Goal: Contribute content: Contribute content

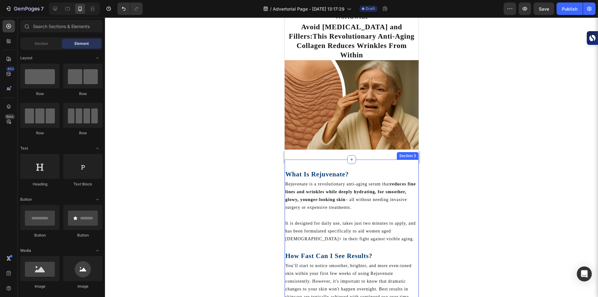
scroll to position [77, 0]
click at [337, 170] on strong "What Is Rejuvenate?" at bounding box center [317, 173] width 64 height 7
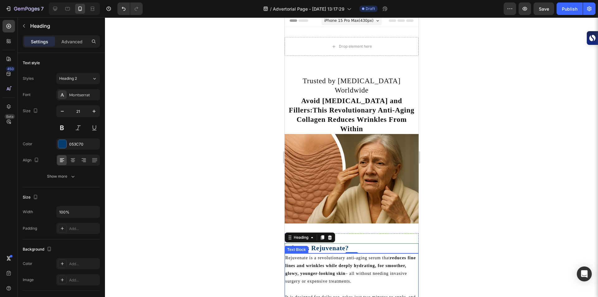
scroll to position [0, 0]
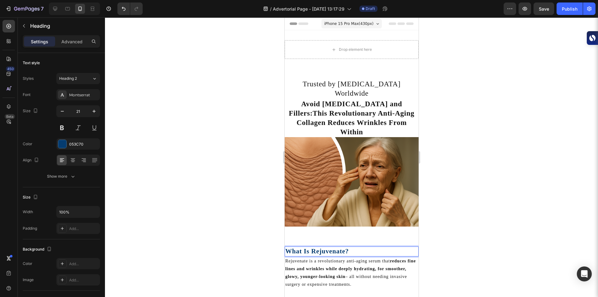
click at [334, 247] on strong "What Is Rejuvenate?" at bounding box center [317, 250] width 64 height 7
click at [343, 247] on strong "What Is Rejuvenate?" at bounding box center [317, 250] width 64 height 7
click at [187, 149] on div at bounding box center [351, 156] width 493 height 279
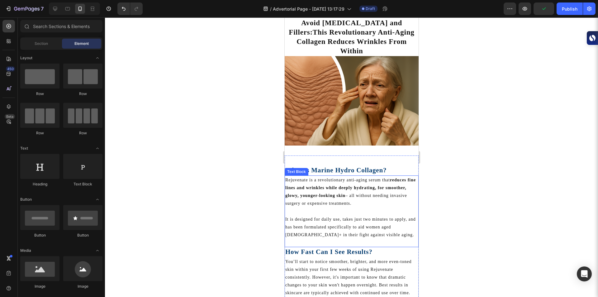
scroll to position [81, 0]
click at [297, 176] on p "Rejuvenate is a revolutionary anti-aging serum that reduces fine lines and wrin…" at bounding box center [351, 191] width 133 height 31
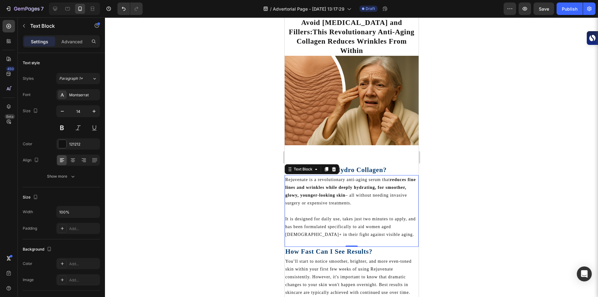
click at [297, 176] on p "Rejuvenate is a revolutionary anti-aging serum that reduces fine lines and wrin…" at bounding box center [351, 191] width 133 height 31
click at [302, 176] on p "Rejuvenate is a revolutionary anti-aging serum that reduces fine lines and wrin…" at bounding box center [351, 191] width 133 height 31
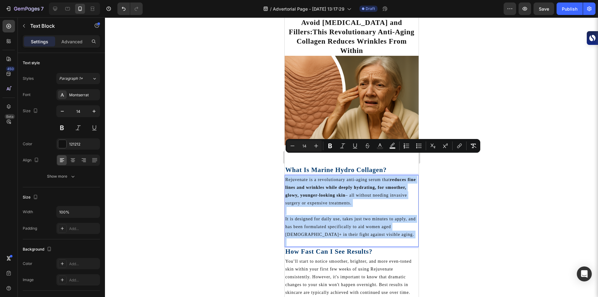
copy div "Rejuvenate is a revolutionary anti-aging serum that reduces fine lines and wrin…"
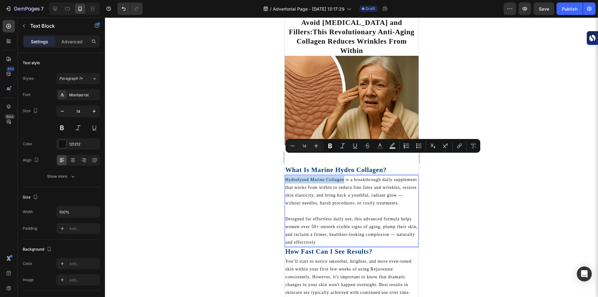
drag, startPoint x: 285, startPoint y: 157, endPoint x: 343, endPoint y: 154, distance: 57.7
click at [343, 176] on p "Hydrolyzed Marine Collagen is a breakthrough daily supplement that works from w…" at bounding box center [351, 191] width 133 height 31
click at [333, 146] on icon "Editor contextual toolbar" at bounding box center [330, 146] width 6 height 6
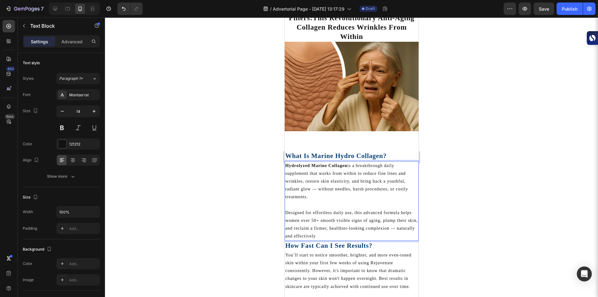
scroll to position [96, 0]
click at [122, 11] on icon "Undo/Redo" at bounding box center [124, 9] width 6 height 6
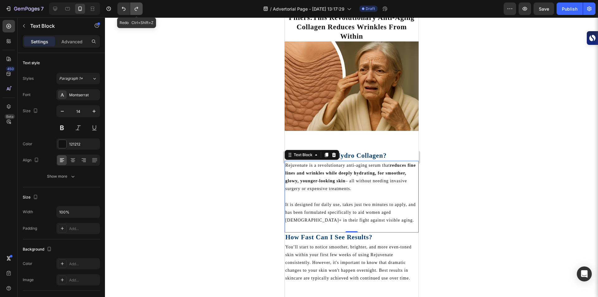
click at [140, 14] on button "Undo/Redo" at bounding box center [136, 8] width 12 height 12
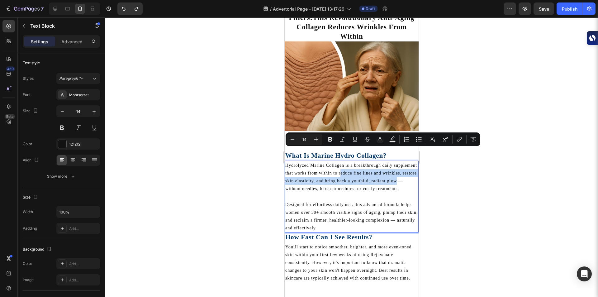
drag, startPoint x: 364, startPoint y: 152, endPoint x: 310, endPoint y: 168, distance: 56.1
click at [331, 140] on icon "Editor contextual toolbar" at bounding box center [330, 139] width 6 height 6
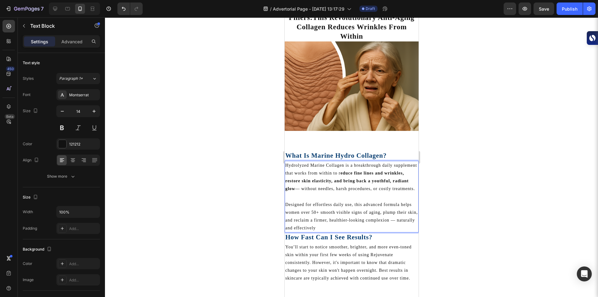
click at [240, 171] on div at bounding box center [351, 156] width 493 height 279
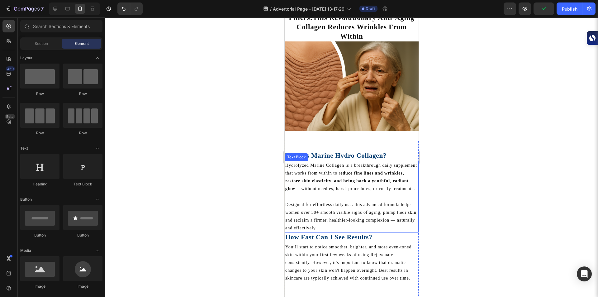
click at [336, 215] on p "Designed for effortless daily use, this advanced formula helps women over 50+ s…" at bounding box center [351, 216] width 133 height 31
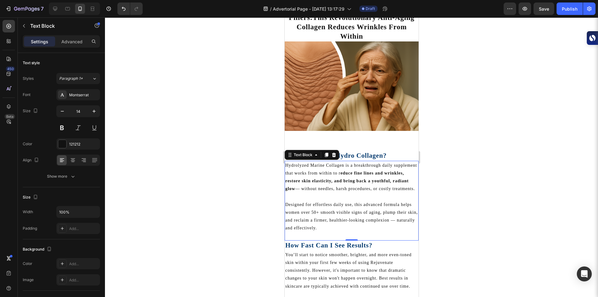
click at [474, 229] on div at bounding box center [351, 156] width 493 height 279
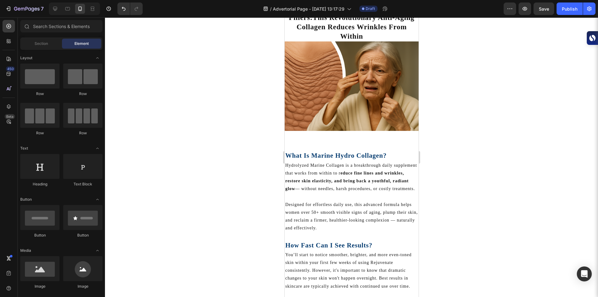
drag, startPoint x: 723, startPoint y: 241, endPoint x: 415, endPoint y: 223, distance: 308.8
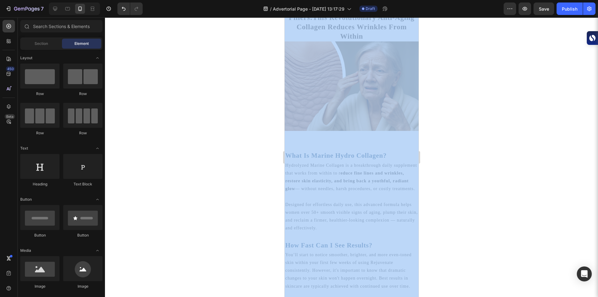
click at [488, 237] on div at bounding box center [351, 156] width 493 height 279
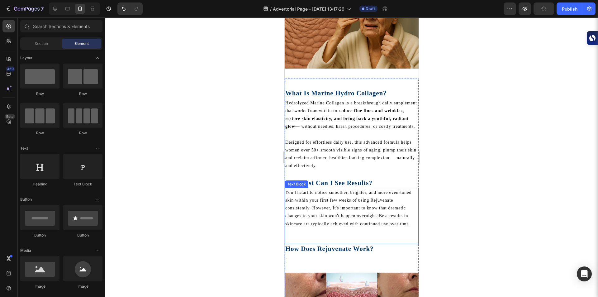
scroll to position [164, 0]
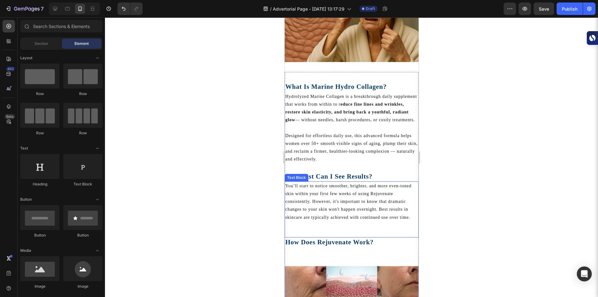
click at [380, 182] on p "You’ll start to notice smoother, brighter, and more even-toned skin within your…" at bounding box center [351, 201] width 133 height 39
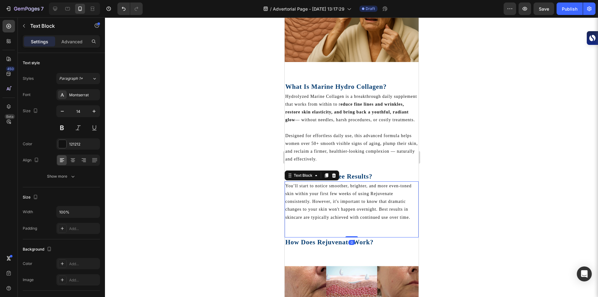
click at [380, 182] on p "You’ll start to notice smoother, brighter, and more even-toned skin within your…" at bounding box center [351, 201] width 133 height 39
click at [370, 182] on p "You’ll start to notice smoother, brighter, and more even-toned skin within your…" at bounding box center [351, 201] width 133 height 39
click at [391, 182] on p "You’ll start to notice smoother, brighter, and more even-toned skin within your…" at bounding box center [351, 201] width 133 height 39
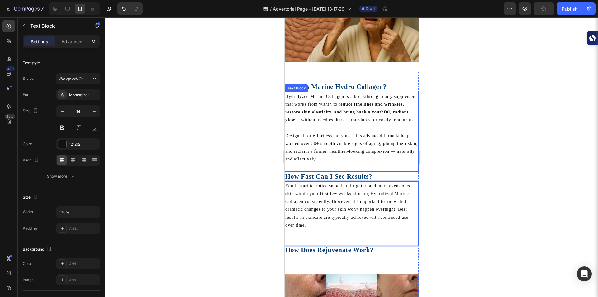
click at [452, 176] on div at bounding box center [351, 156] width 493 height 279
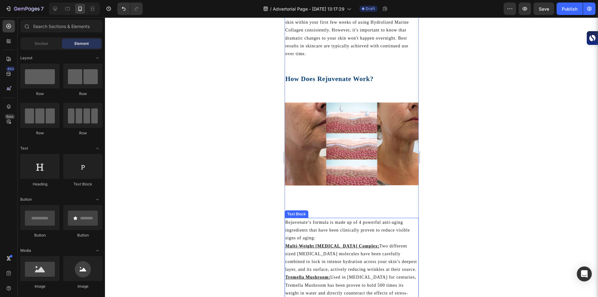
scroll to position [322, 0]
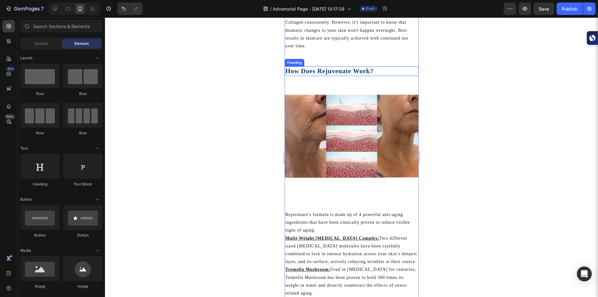
click at [347, 75] on strong "How Does Rejuvenate Work?" at bounding box center [329, 70] width 88 height 7
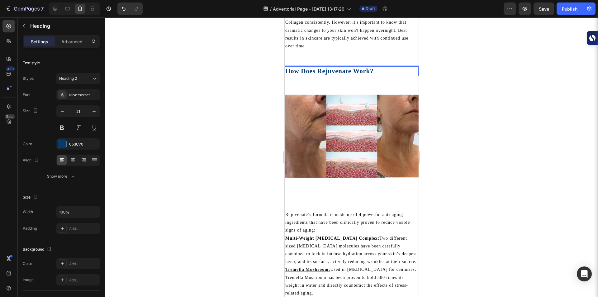
click at [348, 75] on strong "How Does Rejuvenate Work?" at bounding box center [329, 70] width 88 height 7
click at [223, 220] on div at bounding box center [351, 156] width 493 height 279
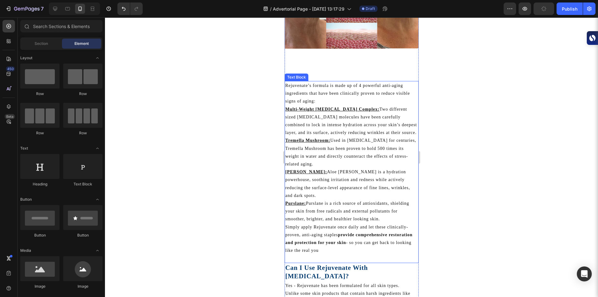
scroll to position [451, 0]
click at [310, 88] on p "Rejuvenate’s formula is made up of 4 powerful anti-aging ingredients that have …" at bounding box center [351, 93] width 133 height 24
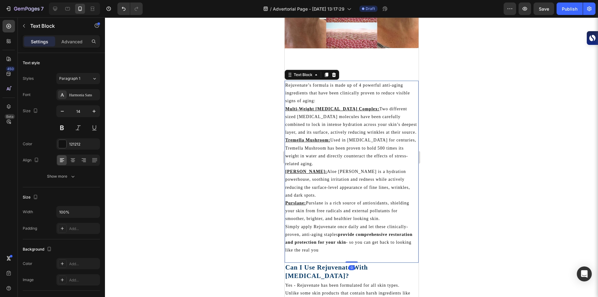
click at [310, 88] on p "Rejuvenate’s formula is made up of 4 powerful anti-aging ingredients that have …" at bounding box center [351, 93] width 133 height 24
click at [286, 111] on u "Multi-Weight [MEDICAL_DATA] Complex:" at bounding box center [332, 109] width 94 height 5
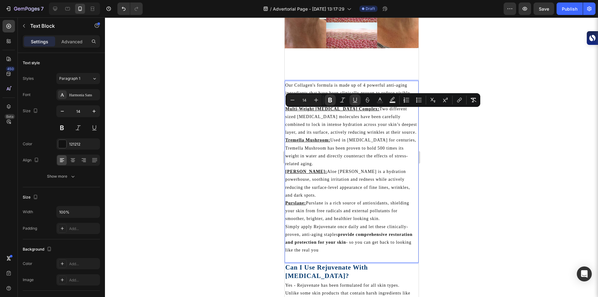
drag, startPoint x: 286, startPoint y: 112, endPoint x: 368, endPoint y: 243, distance: 154.8
click at [368, 243] on div "Our Collagen's formula is made up of 4 powerful anti-aging ingredients that hav…" at bounding box center [351, 172] width 134 height 182
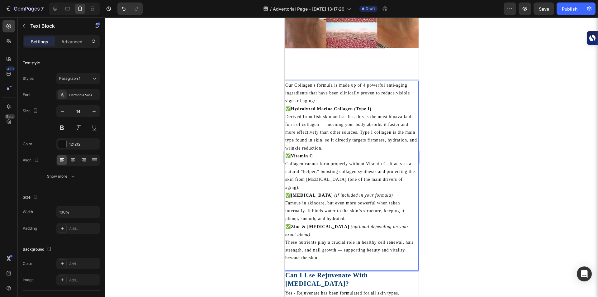
click at [291, 230] on p "✅ Zinc & [MEDICAL_DATA] (optional depending on your exact blend) These nutrient…" at bounding box center [351, 242] width 133 height 39
click at [294, 196] on strong "[MEDICAL_DATA]" at bounding box center [312, 195] width 42 height 5
click at [293, 158] on strong "Vitamin C" at bounding box center [302, 156] width 22 height 5
click at [294, 111] on strong "Hydrolyzed Marine Collagen (Type I)" at bounding box center [331, 109] width 81 height 5
click at [368, 111] on p "Hydrolyzed Marine Collagen (Type I) Derived from fish skin and scales, this is …" at bounding box center [351, 128] width 133 height 47
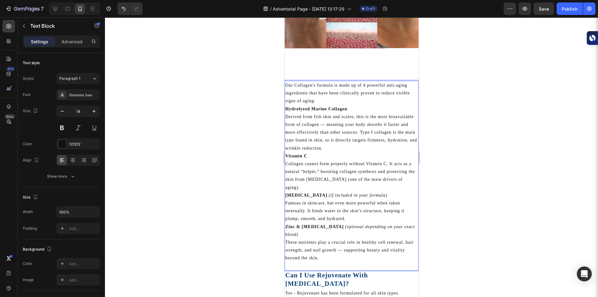
click at [400, 230] on p "Zinc & [MEDICAL_DATA] (optional depending on your exact blend) These nutrients …" at bounding box center [351, 242] width 133 height 39
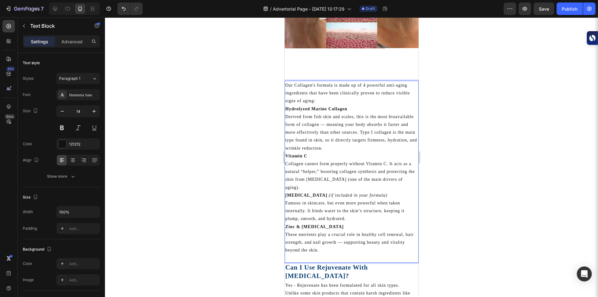
click at [383, 200] on p "[MEDICAL_DATA] (if included in your formula) Famous in skincare, but even more …" at bounding box center [351, 206] width 133 height 31
click at [348, 111] on p "Hydrolyzed Marine Collagen Derived from fish skin and scales, this is the most …" at bounding box center [351, 128] width 133 height 47
click at [316, 157] on p "Vitamin C Collagen cannot form properly without Vitamin C. It acts as a natural…" at bounding box center [351, 171] width 133 height 39
click at [328, 191] on p "Vitamin C: Collagen cannot form properly without Vitamin C. It acts as a natura…" at bounding box center [351, 171] width 133 height 39
click at [297, 228] on strong "Zinc & [MEDICAL_DATA]:" at bounding box center [315, 226] width 60 height 5
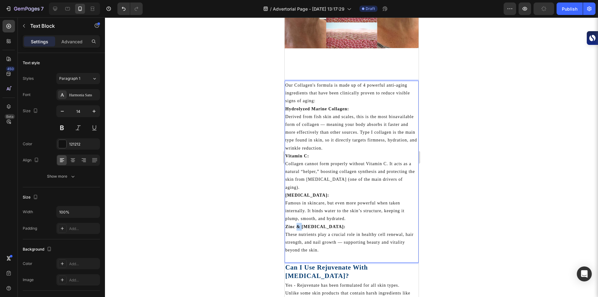
click at [297, 228] on strong "Zinc & [MEDICAL_DATA]:" at bounding box center [315, 226] width 60 height 5
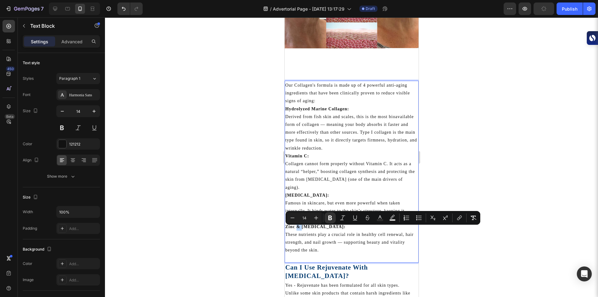
click at [297, 228] on strong "Zinc & [MEDICAL_DATA]:" at bounding box center [315, 226] width 60 height 5
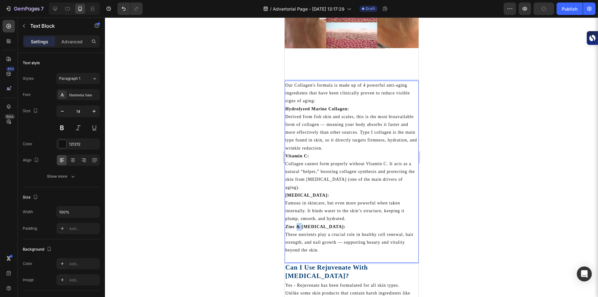
click at [297, 228] on strong "Zinc & [MEDICAL_DATA]:" at bounding box center [315, 226] width 60 height 5
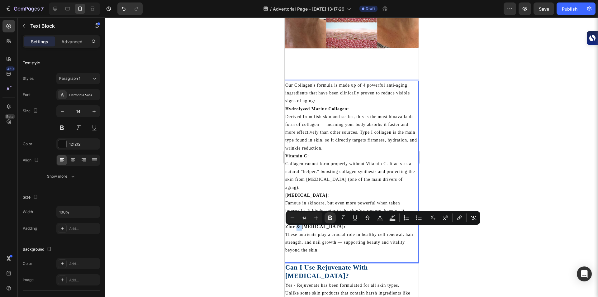
click at [297, 228] on strong "Zinc & [MEDICAL_DATA]:" at bounding box center [315, 226] width 60 height 5
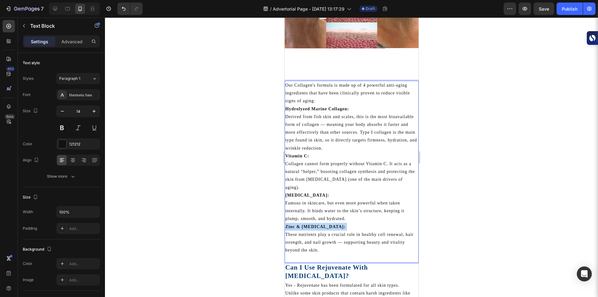
click at [297, 228] on strong "Zinc & [MEDICAL_DATA]:" at bounding box center [315, 226] width 60 height 5
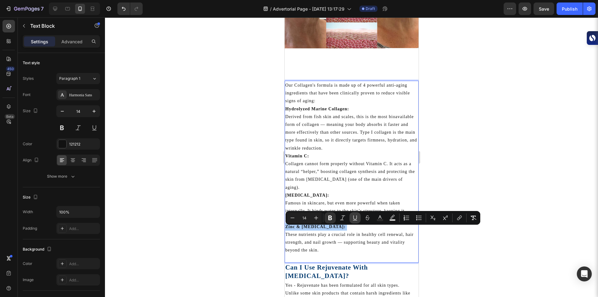
click at [352, 218] on icon "Editor contextual toolbar" at bounding box center [355, 218] width 6 height 6
click at [308, 196] on strong "[MEDICAL_DATA]:" at bounding box center [307, 195] width 44 height 5
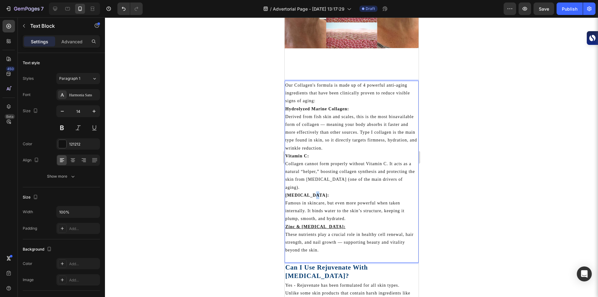
click at [308, 196] on strong "[MEDICAL_DATA]:" at bounding box center [307, 195] width 44 height 5
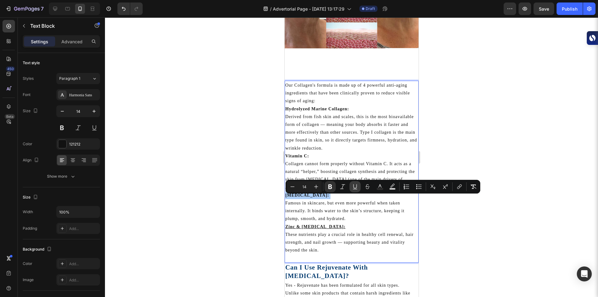
click at [352, 185] on icon "Editor contextual toolbar" at bounding box center [355, 186] width 6 height 6
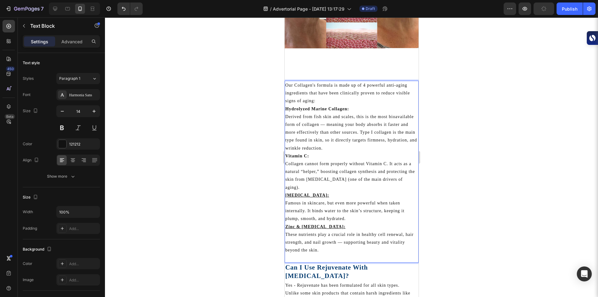
click at [305, 158] on strong "Vitamin C:" at bounding box center [297, 156] width 24 height 5
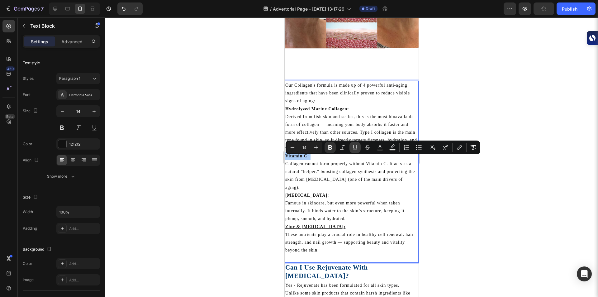
click at [355, 147] on icon "Editor contextual toolbar" at bounding box center [355, 147] width 6 height 6
click at [334, 111] on strong "Hydrolyzed Marine Collagen:" at bounding box center [317, 109] width 64 height 5
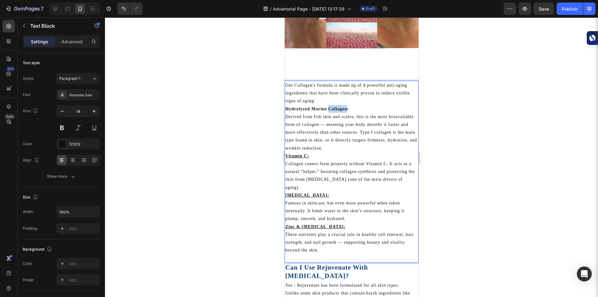
click at [334, 111] on strong "Hydrolyzed Marine Collagen:" at bounding box center [317, 109] width 64 height 5
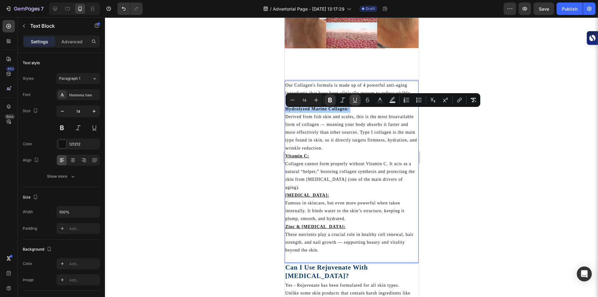
click at [355, 98] on icon "Editor contextual toolbar" at bounding box center [355, 100] width 6 height 6
click at [248, 159] on div at bounding box center [351, 156] width 493 height 279
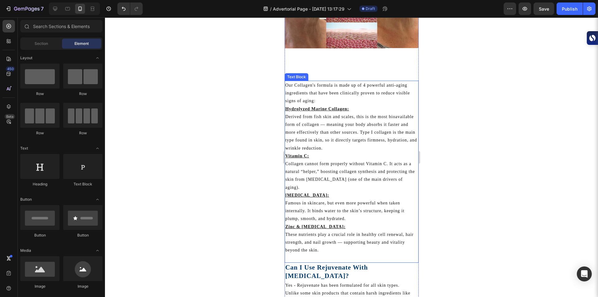
click at [395, 136] on p "Hydrolyzed Marine Collagen: Derived from fish skin and scales, this is the most…" at bounding box center [351, 128] width 133 height 47
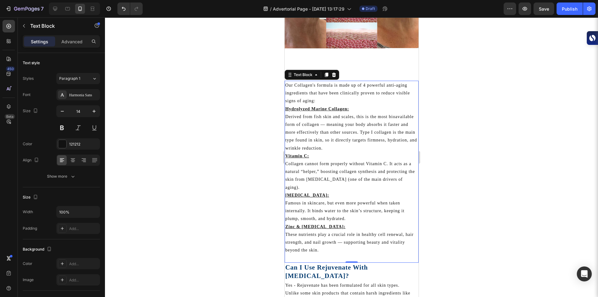
click at [460, 158] on div at bounding box center [351, 156] width 493 height 279
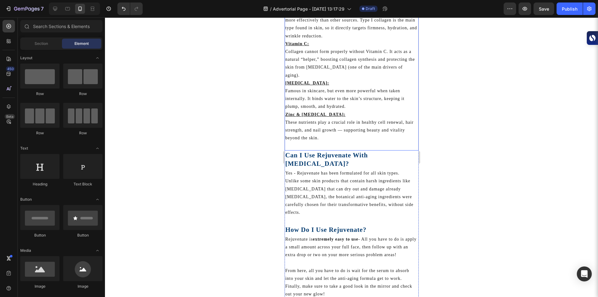
scroll to position [563, 0]
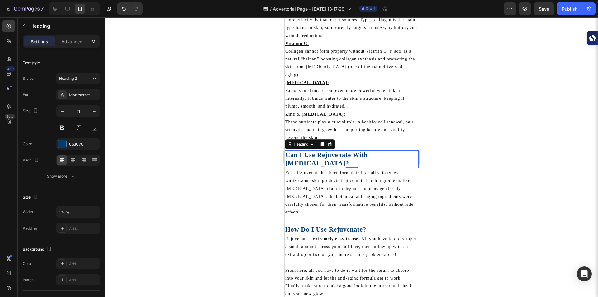
click at [276, 196] on div at bounding box center [351, 156] width 493 height 279
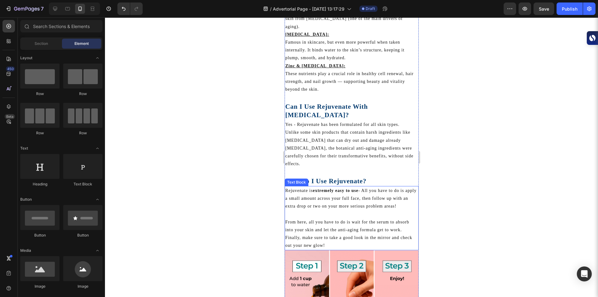
scroll to position [612, 0]
click at [359, 107] on strong "Can I Use Rejuvenate With [MEDICAL_DATA]?" at bounding box center [326, 110] width 83 height 16
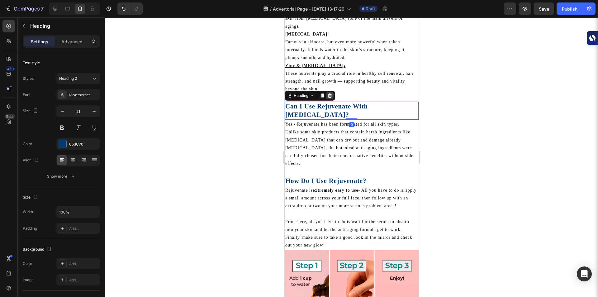
click at [328, 97] on icon at bounding box center [329, 95] width 5 height 5
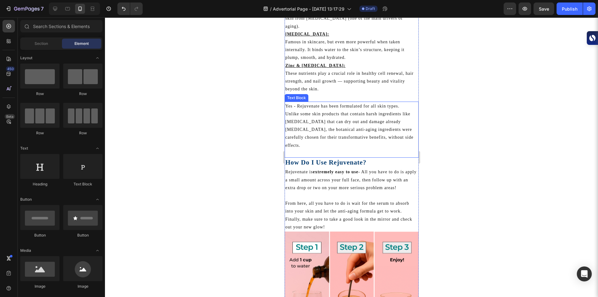
click at [338, 115] on p "Unlike some skin products that contain harsh ingredients like [MEDICAL_DATA] th…" at bounding box center [351, 129] width 133 height 39
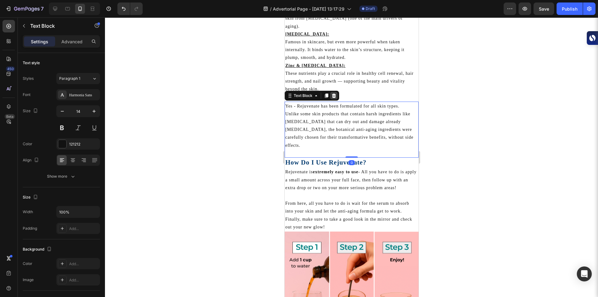
click at [334, 98] on icon at bounding box center [334, 95] width 4 height 4
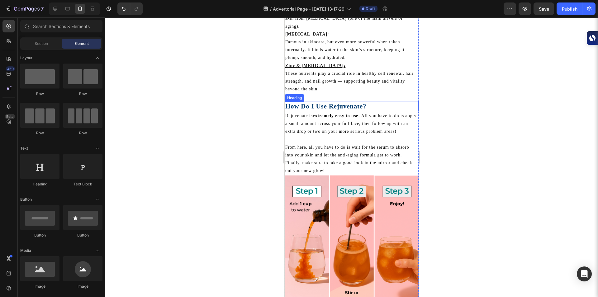
click at [326, 108] on strong "How Do I Use Rejuvenate?" at bounding box center [325, 105] width 81 height 7
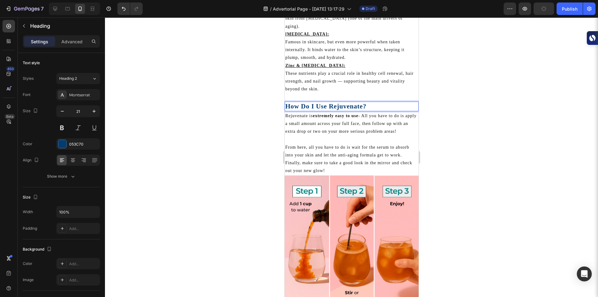
click at [352, 110] on strong "How Do I Use Rejuvenate?" at bounding box center [325, 105] width 81 height 7
click at [362, 110] on strong "How Do I Use Rejuvenate?" at bounding box center [325, 105] width 81 height 7
click at [254, 159] on div at bounding box center [351, 156] width 493 height 279
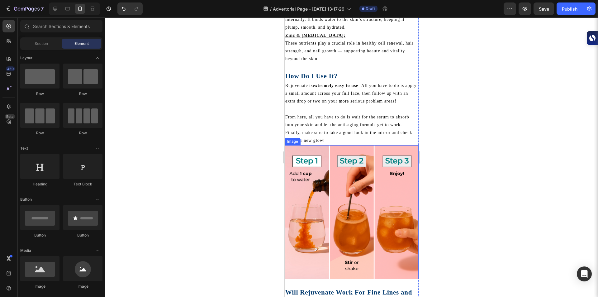
scroll to position [642, 0]
click at [309, 92] on p "Rejuvenate is extremely easy to use - All you have to do is apply a small amoun…" at bounding box center [351, 93] width 133 height 24
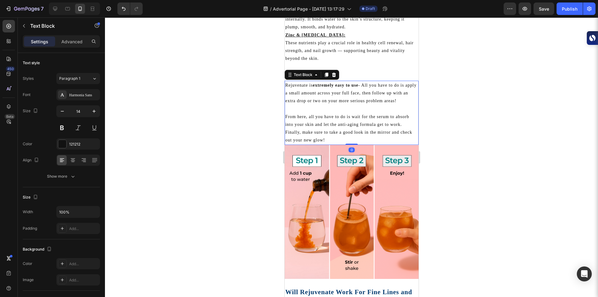
click at [309, 92] on p "Rejuvenate is extremely easy to use - All you have to do is apply a small amoun…" at bounding box center [351, 93] width 133 height 24
click at [289, 102] on p "Rejuvenate is extremely easy to use - All you have to do is apply a small amoun…" at bounding box center [351, 93] width 133 height 24
click at [286, 88] on p "Rejuvenate is extremely easy to use - All you have to do is apply a small amoun…" at bounding box center [351, 93] width 133 height 24
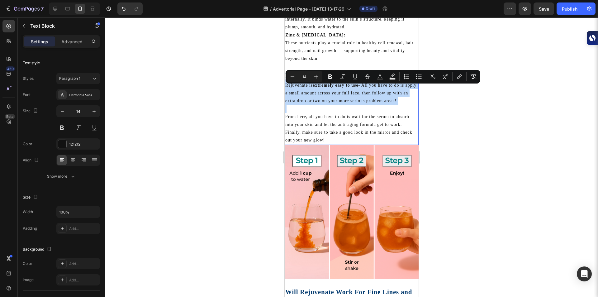
drag, startPoint x: 286, startPoint y: 88, endPoint x: 391, endPoint y: 109, distance: 107.0
click at [391, 109] on div "Rejuvenate is extremely easy to use - All you have to do is apply a small amoun…" at bounding box center [351, 113] width 134 height 64
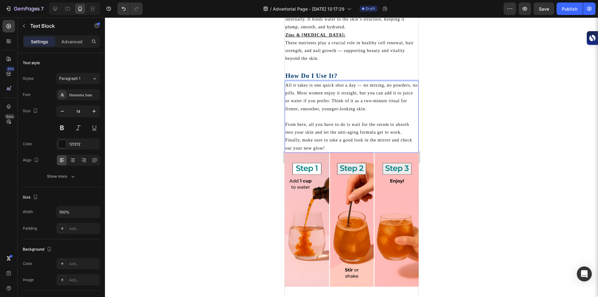
click at [271, 127] on div at bounding box center [351, 156] width 493 height 279
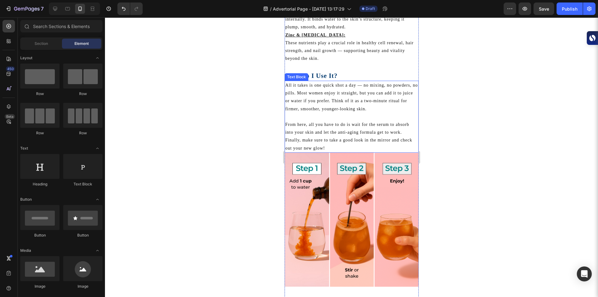
click at [312, 121] on p "Rich Text Editor. Editing area: main" at bounding box center [351, 117] width 133 height 8
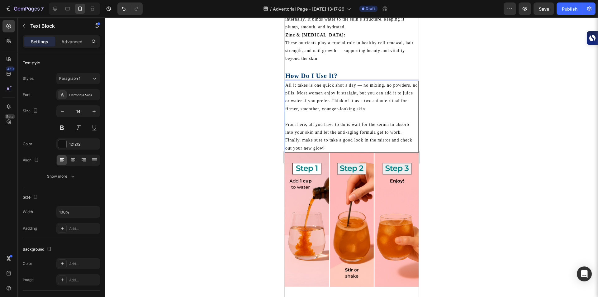
click at [363, 88] on p "All it takes is one quick shot a day — no mixing, no powders, no pills. Most wo…" at bounding box center [351, 96] width 133 height 31
drag, startPoint x: 363, startPoint y: 88, endPoint x: 301, endPoint y: 96, distance: 62.5
click at [301, 96] on p "All it takes is one quick shot a day — no mixing, no powders, no pills. Most wo…" at bounding box center [351, 96] width 133 height 31
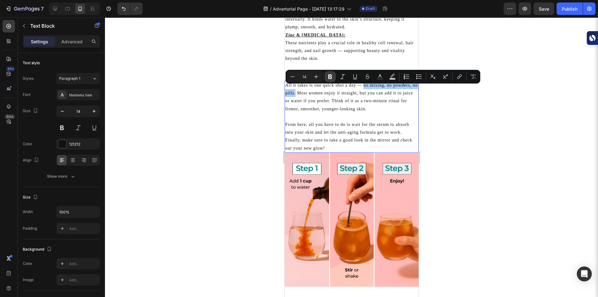
click at [327, 73] on button "Bold" at bounding box center [329, 76] width 11 height 11
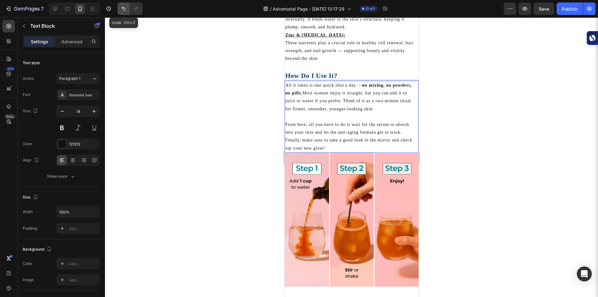
click at [121, 6] on icon "Undo/Redo" at bounding box center [124, 9] width 6 height 6
click at [117, 6] on button "Undo/Redo" at bounding box center [123, 8] width 12 height 12
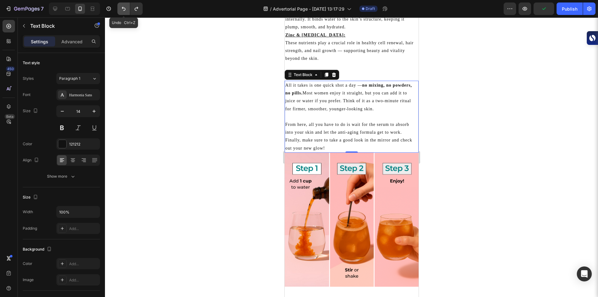
click at [117, 6] on button "Undo/Redo" at bounding box center [123, 8] width 12 height 12
click at [124, 9] on icon "Undo/Redo" at bounding box center [124, 9] width 6 height 6
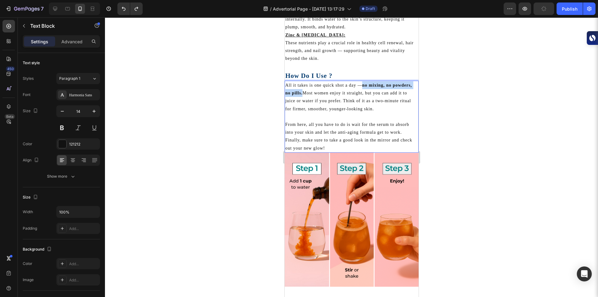
drag, startPoint x: 363, startPoint y: 88, endPoint x: 322, endPoint y: 99, distance: 42.5
click at [322, 99] on p "All it takes is one quick shot a day — no mixing, no powders, no pills. Most wo…" at bounding box center [351, 96] width 133 height 31
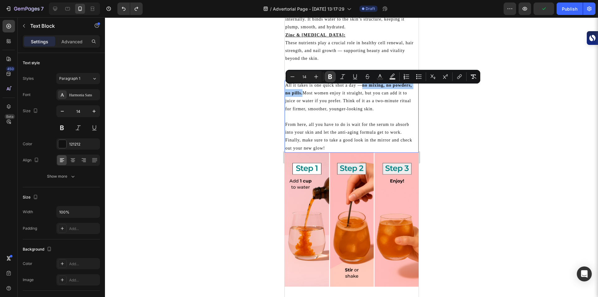
click at [328, 80] on button "Bold" at bounding box center [329, 76] width 11 height 11
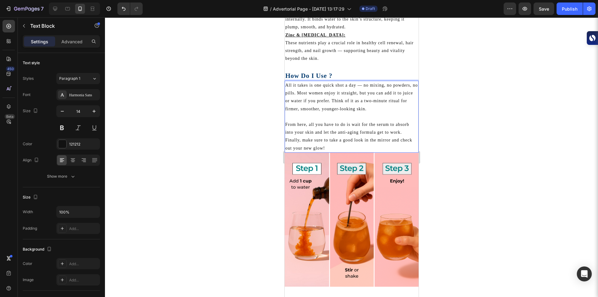
click at [244, 107] on div at bounding box center [351, 156] width 493 height 279
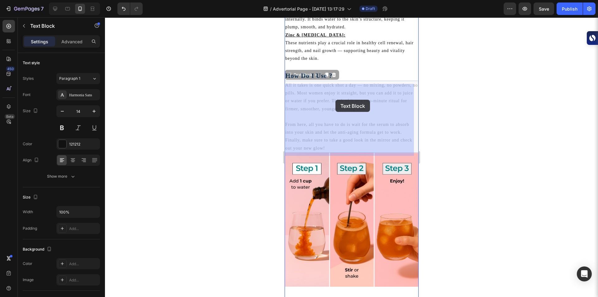
drag, startPoint x: 286, startPoint y: 89, endPoint x: 335, endPoint y: 100, distance: 49.8
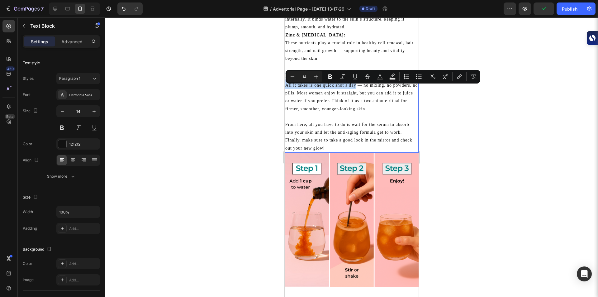
drag, startPoint x: 286, startPoint y: 88, endPoint x: 355, endPoint y: 90, distance: 69.2
click at [355, 90] on p "All it takes is one quick shot a day — no mixing, no powders, no pills. Most wo…" at bounding box center [351, 96] width 133 height 31
click at [333, 78] on button "Bold" at bounding box center [329, 76] width 11 height 11
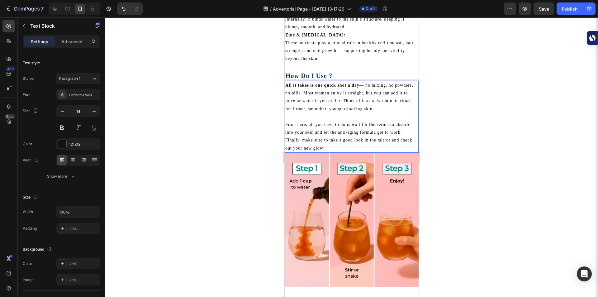
click at [365, 88] on p "All it takes is one quick shot a day — no mixing, no powders, no pills. Most wo…" at bounding box center [351, 96] width 133 height 31
click at [361, 88] on p "All it takes is one quick shot a day no mixing, no powders, no pills. Most wome…" at bounding box center [351, 96] width 133 height 31
click at [360, 88] on p "All it takes is one quick shot a day no mixing, no powders, no pills. Most wome…" at bounding box center [351, 96] width 133 height 31
click at [289, 86] on strong ".All it takes is one quick shot a day" at bounding box center [322, 85] width 75 height 5
click at [359, 89] on p "All it takes is one quick shot a day no mixing, no powders, no pills. Most wome…" at bounding box center [351, 96] width 133 height 31
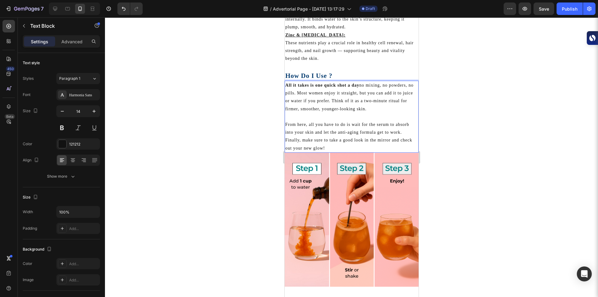
click at [359, 88] on strong "All it takes is one quick shot a day" at bounding box center [322, 85] width 74 height 5
click at [332, 148] on p "From here, all you have to do is wait for the serum to absorb into your skin an…" at bounding box center [351, 136] width 133 height 31
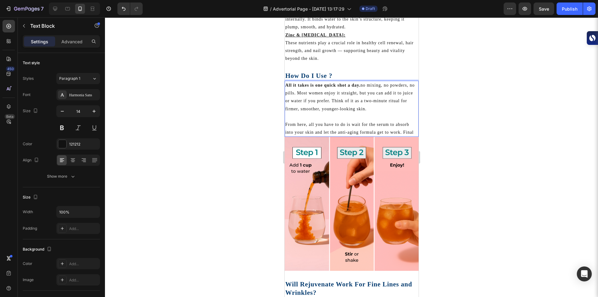
click at [331, 136] on p "From here, all you have to do is wait for the serum to absorb into your skin an…" at bounding box center [351, 129] width 133 height 16
click at [292, 119] on p "Rich Text Editor. Editing area: main" at bounding box center [351, 117] width 133 height 8
click at [298, 136] on p "From here, all you have to do is wait for the serum to absorb into your skin an…" at bounding box center [351, 129] width 133 height 16
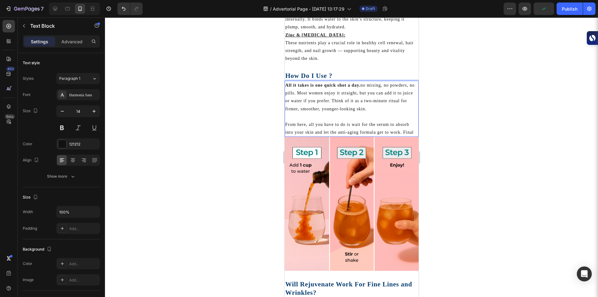
click at [302, 136] on p "From here, all you have to do is wait for the serum to absorb into your skin an…" at bounding box center [351, 129] width 133 height 16
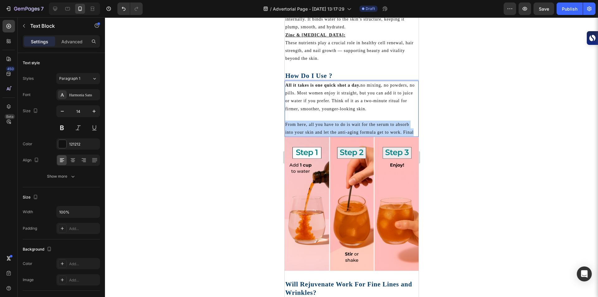
drag, startPoint x: 302, startPoint y: 142, endPoint x: 286, endPoint y: 126, distance: 22.9
click at [286, 126] on p "From here, all you have to do is wait for the serum to absorb into your skin an…" at bounding box center [351, 129] width 133 height 16
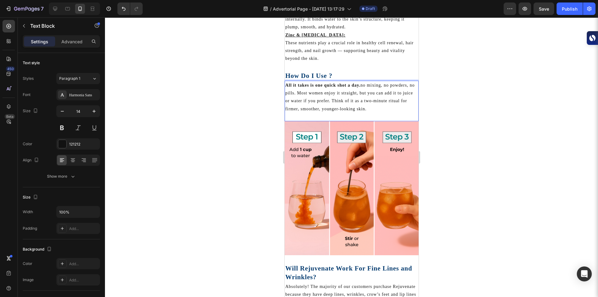
click at [257, 173] on div at bounding box center [351, 156] width 493 height 279
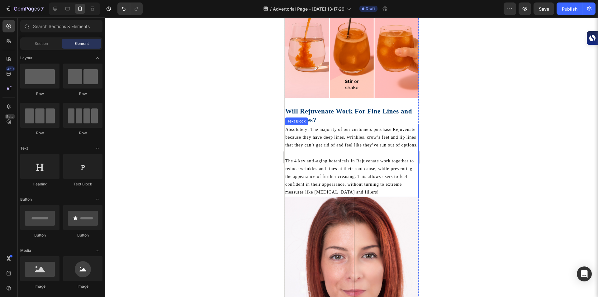
scroll to position [800, 0]
click at [311, 110] on strong "Will Rejuvenate Work For Fine Lines and Wrinkles?" at bounding box center [348, 115] width 127 height 16
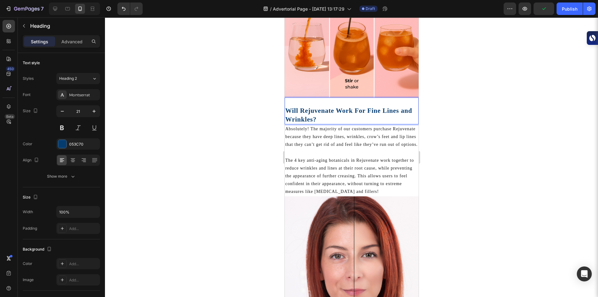
click at [311, 110] on strong "Will Rejuvenate Work For Fine Lines and Wrinkles?" at bounding box center [348, 115] width 127 height 16
click at [333, 109] on strong "Will Rejuvenate Work For Fine Lines and Wrinkles?" at bounding box center [348, 115] width 127 height 16
click at [232, 166] on div at bounding box center [351, 156] width 493 height 279
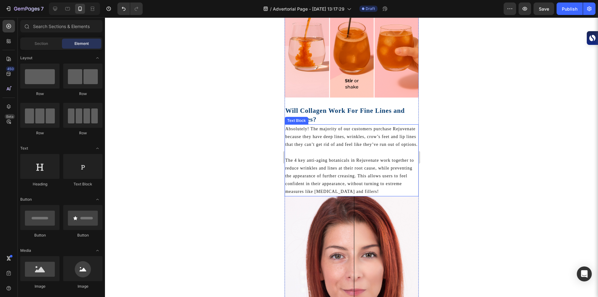
click at [306, 135] on p "Absolutely! The majority of our customers purchase Rejuvenate because they have…" at bounding box center [351, 137] width 133 height 24
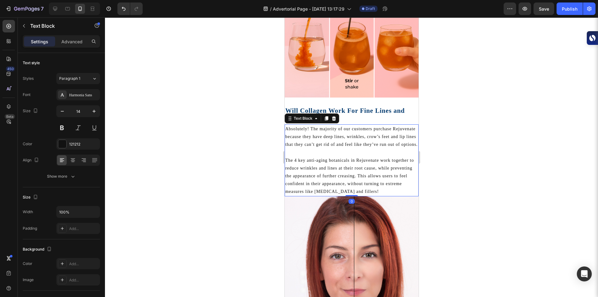
click at [306, 135] on p "Absolutely! The majority of our customers purchase Rejuvenate because they have…" at bounding box center [351, 137] width 133 height 24
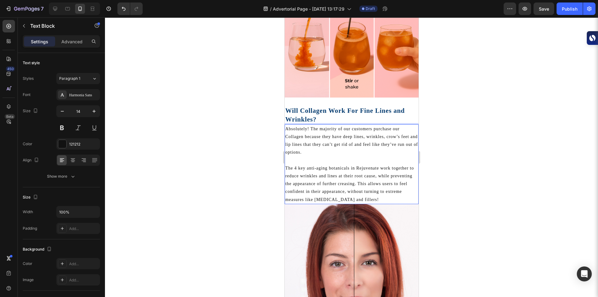
click at [315, 147] on p "Absolutely! The majority of our customers purchase our Collagen because they ha…" at bounding box center [351, 140] width 133 height 31
click at [378, 165] on p "The 4 key anti-aging botanicals in Rejuvenate work together to reduce wrinkles …" at bounding box center [351, 183] width 133 height 39
click at [246, 206] on div at bounding box center [351, 156] width 493 height 279
click at [350, 182] on p "The 4 key anti-aging botanicals work together to reduce wrinkles and lines at t…" at bounding box center [351, 183] width 133 height 39
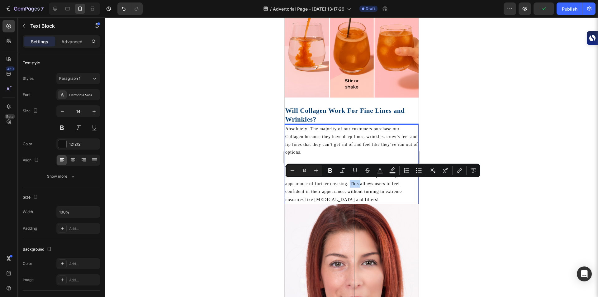
click at [350, 182] on p "The 4 key anti-aging botanicals work together to reduce wrinkles and lines at t…" at bounding box center [351, 183] width 133 height 39
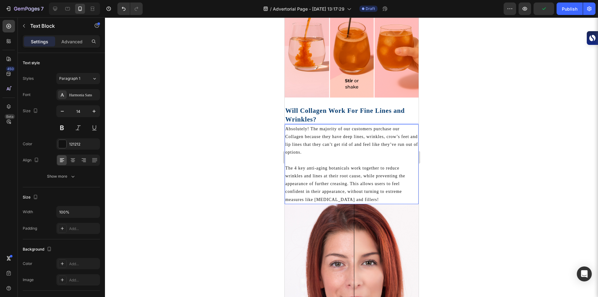
click at [350, 182] on p "The 4 key anti-aging botanicals work together to reduce wrinkles and lines at t…" at bounding box center [351, 183] width 133 height 39
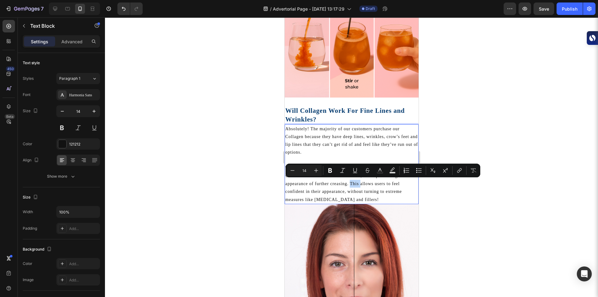
click at [353, 182] on p "The 4 key anti-aging botanicals work together to reduce wrinkles and lines at t…" at bounding box center [351, 183] width 133 height 39
drag, startPoint x: 350, startPoint y: 182, endPoint x: 344, endPoint y: 192, distance: 11.9
click at [344, 192] on p "The 4 key anti-aging botanicals work together to reduce wrinkles and lines at t…" at bounding box center [351, 183] width 133 height 39
click at [331, 171] on icon "Editor contextual toolbar" at bounding box center [330, 170] width 4 height 5
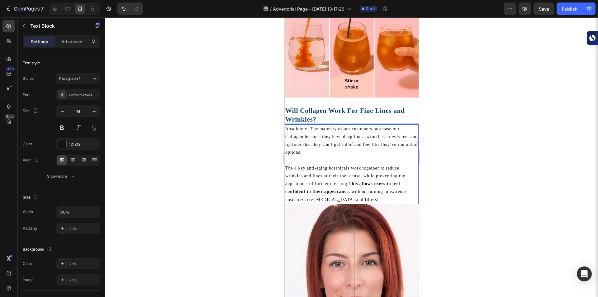
click at [258, 193] on div at bounding box center [351, 156] width 493 height 279
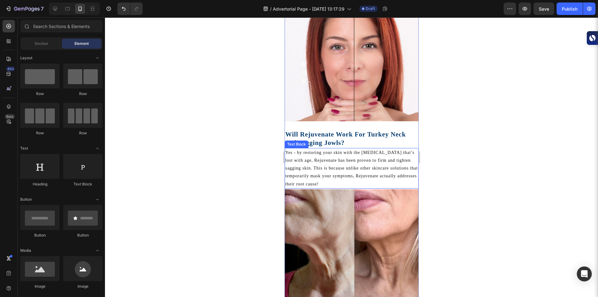
scroll to position [1017, 0]
click at [332, 130] on strong "Will Rejuvenate Work For Turkey Neck and Sagging Jowls?" at bounding box center [345, 138] width 121 height 16
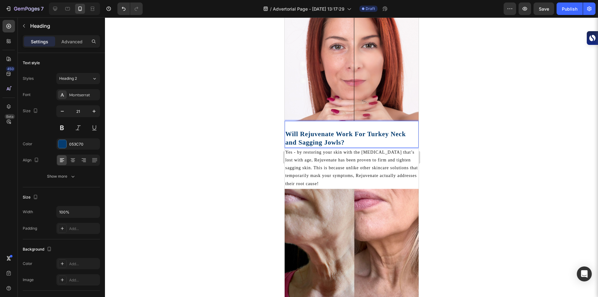
click at [332, 130] on strong "Will Rejuvenate Work For Turkey Neck and Sagging Jowls?" at bounding box center [345, 138] width 121 height 16
click at [335, 154] on p "Yes - by restoring your skin with the [MEDICAL_DATA] that’s lost with age, Reju…" at bounding box center [351, 167] width 133 height 39
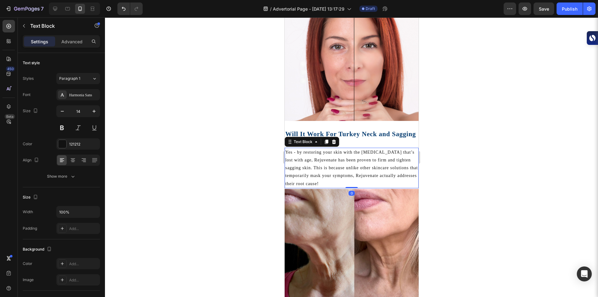
click at [335, 154] on p "Yes - by restoring your skin with the [MEDICAL_DATA] that’s lost with age, Reju…" at bounding box center [351, 167] width 133 height 39
click at [337, 154] on p "Yes - by restoring your skin with the [MEDICAL_DATA] that’s lost with age, Reju…" at bounding box center [351, 167] width 133 height 39
click at [378, 170] on p "Yes - by restoring your skin with the [MEDICAL_DATA] that’s lost with age, It h…" at bounding box center [351, 167] width 133 height 39
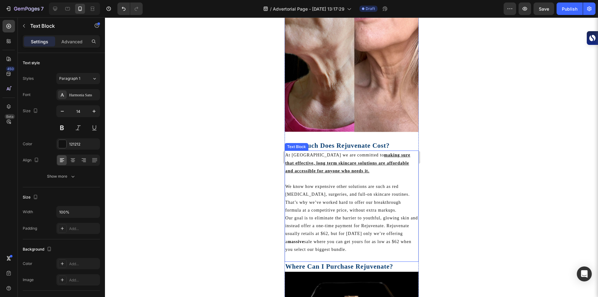
scroll to position [1207, 0]
click at [369, 141] on strong "How Much Does Rejuvenate Cost?" at bounding box center [337, 144] width 104 height 7
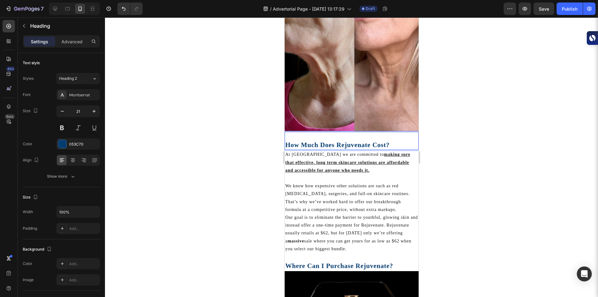
click at [369, 141] on strong "How Much Does Rejuvenate Cost?" at bounding box center [337, 144] width 104 height 7
click at [304, 150] on p "At [GEOGRAPHIC_DATA] we are committed to making sure that effective, long term …" at bounding box center [351, 162] width 133 height 24
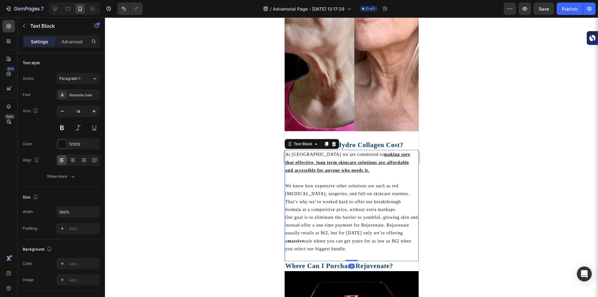
click at [304, 150] on p "At [GEOGRAPHIC_DATA] we are committed to making sure that effective, long term …" at bounding box center [351, 162] width 133 height 24
click at [305, 150] on p "At [GEOGRAPHIC_DATA] we are committed to making sure that effective, long term …" at bounding box center [351, 162] width 133 height 24
click at [391, 214] on p "Our goal is to eliminate the barrier to youthful, glowing skin and instead offe…" at bounding box center [351, 232] width 133 height 39
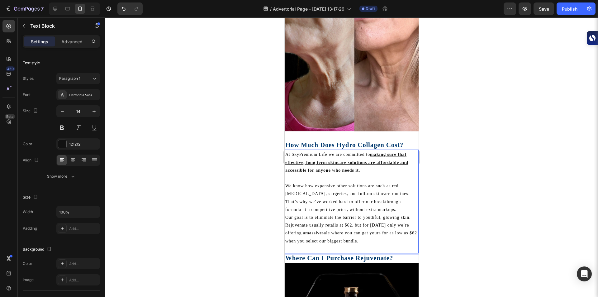
click at [352, 214] on p "Our goal is to eliminate the barrier to youthful, glowing skin. Rejuvenate usua…" at bounding box center [351, 228] width 133 height 31
click at [291, 230] on p "Our goal is to eliminate the barrier to youthful, glowing skin. Rejuvenate usua…" at bounding box center [351, 228] width 133 height 31
click at [308, 215] on p "Our goal is to eliminate the barrier to youthful, glowing skin. Rejuvenate usua…" at bounding box center [351, 228] width 133 height 31
click at [252, 257] on div at bounding box center [351, 156] width 493 height 279
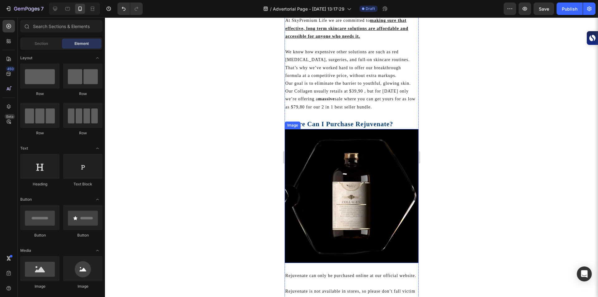
scroll to position [1358, 0]
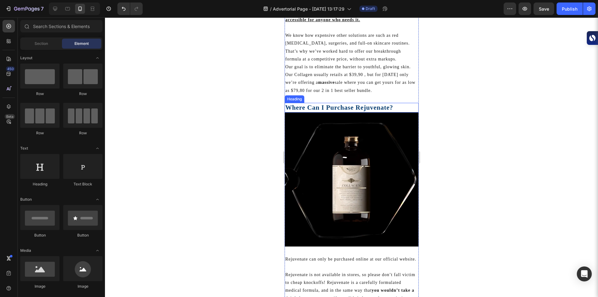
click at [389, 104] on strong "Where Can I Purchase Rejuvenate?" at bounding box center [339, 107] width 108 height 7
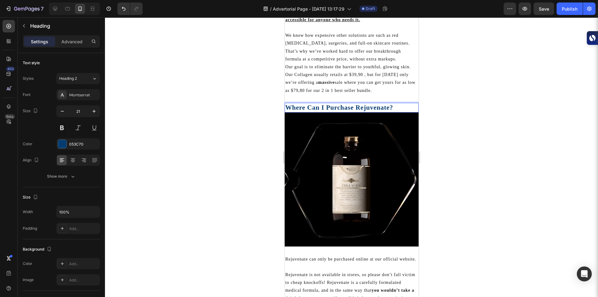
click at [389, 104] on strong "Where Can I Purchase Rejuvenate?" at bounding box center [339, 107] width 108 height 7
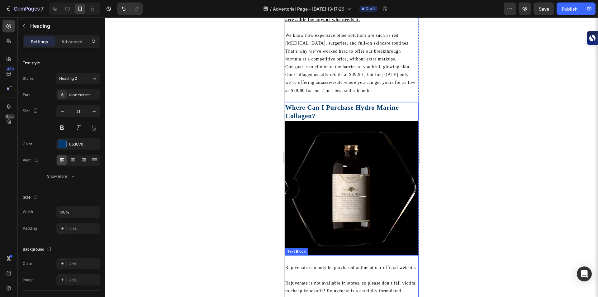
click at [307, 263] on p "Rejuvenate can only be purchased online at our official website." at bounding box center [351, 267] width 133 height 8
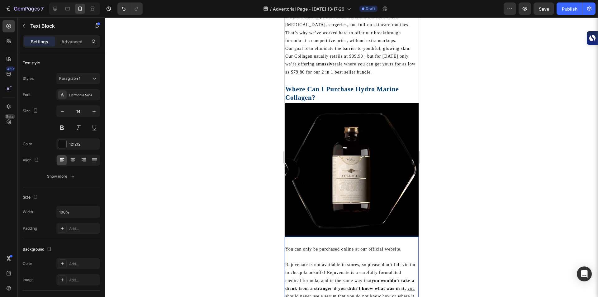
scroll to position [1378, 0]
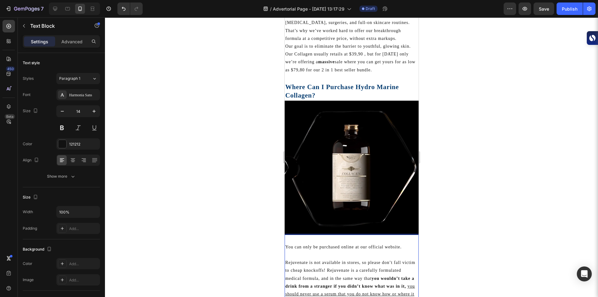
click at [307, 258] on p "Rejuvenate is not available in stores, so please don’t fall victim to cheap kno…" at bounding box center [351, 281] width 133 height 47
click at [384, 258] on p "Our specialized collagen is not available in stores, so please don’t fall victi…" at bounding box center [351, 281] width 133 height 47
click at [376, 291] on u "you should never use a serum that you do not know how or where it was developed" at bounding box center [347, 297] width 125 height 12
click at [382, 258] on p "Our specialized collagen is not available in stores, so please don’t fall victi…" at bounding box center [351, 281] width 133 height 47
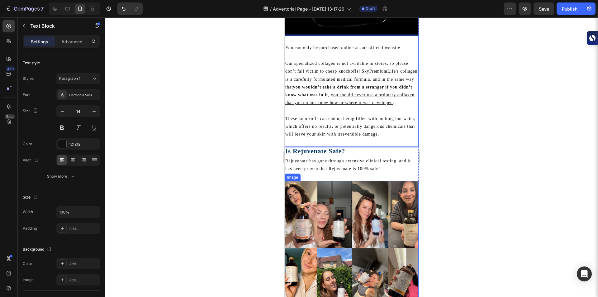
scroll to position [1580, 0]
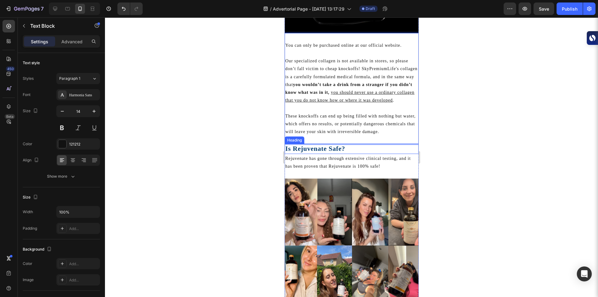
click at [325, 145] on strong "Is Rejuvenate Safe?" at bounding box center [315, 148] width 60 height 7
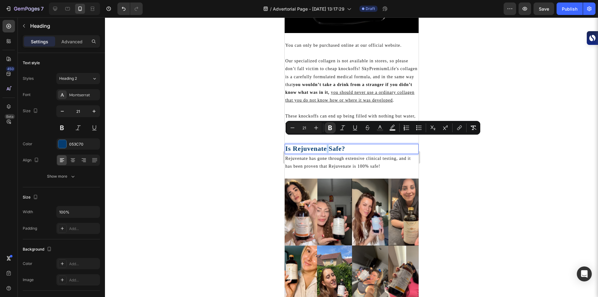
click at [325, 145] on strong "Is Rejuvenate Safe?" at bounding box center [315, 148] width 60 height 7
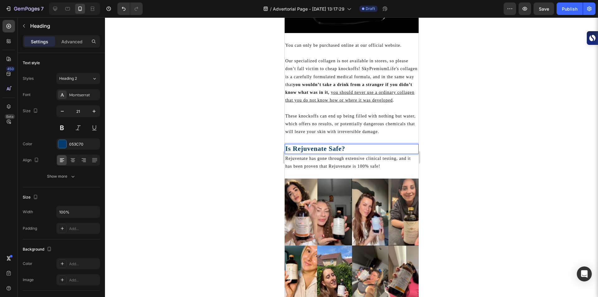
click at [325, 145] on strong "Is Rejuvenate Safe?" at bounding box center [315, 148] width 60 height 7
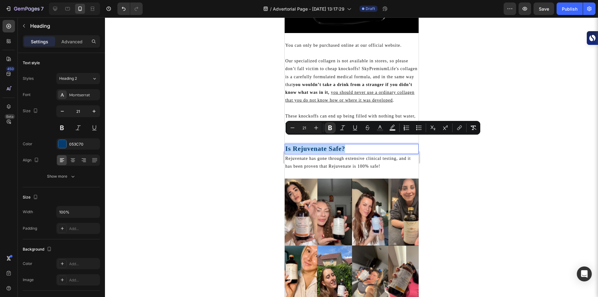
click at [325, 145] on strong "Is Rejuvenate Safe?" at bounding box center [315, 148] width 60 height 7
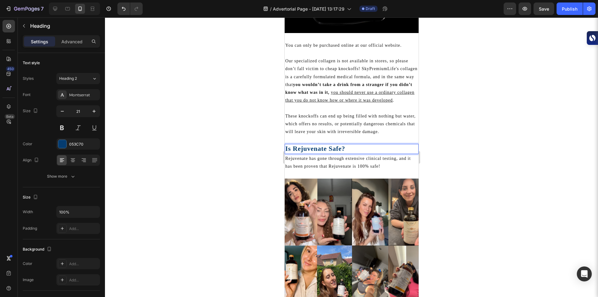
click at [297, 145] on strong "Is Rejuvenate Safe?" at bounding box center [315, 148] width 60 height 7
click at [304, 154] on p "Rejuvenate has gone through extensive clinical testing, and it has been proven …" at bounding box center [351, 162] width 133 height 16
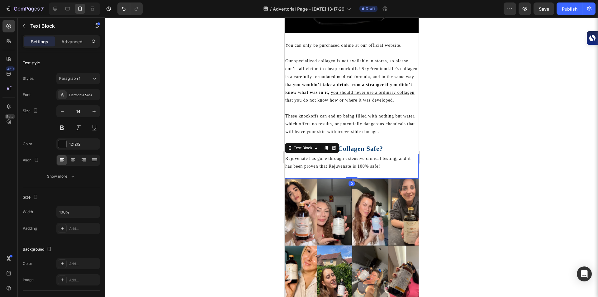
click at [304, 154] on p "Rejuvenate has gone through extensive clinical testing, and it has been proven …" at bounding box center [351, 162] width 133 height 16
click at [299, 154] on p "Rejuvenate has gone through extensive clinical testing, and it has been proven …" at bounding box center [351, 162] width 133 height 16
click at [371, 154] on p "Our Collagen has gone through extensive clinical testing, and it has been prove…" at bounding box center [351, 162] width 133 height 16
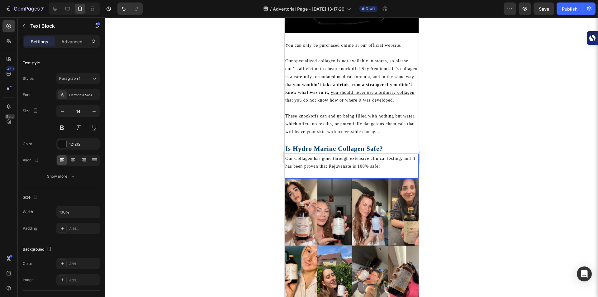
click at [350, 159] on p "Our Collagen has gone through extensive clinical testing, and it has been prove…" at bounding box center [351, 162] width 133 height 16
click at [340, 158] on p "Our Collagen has gone through extensive clinical testing, and it has been prove…" at bounding box center [351, 162] width 133 height 16
click at [364, 159] on p "Our Collagen has gone through extensive clinical testing, and it has been prove…" at bounding box center [351, 162] width 133 height 16
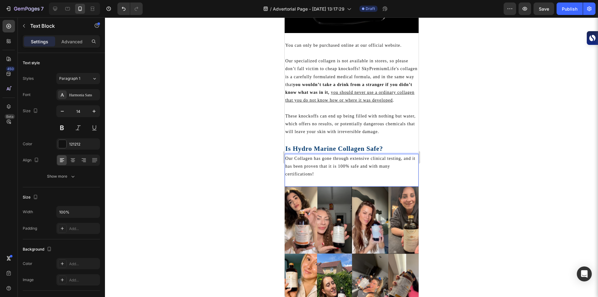
click at [343, 159] on p "Our Collagen has gone through extensive clinical testing, and it has been prove…" at bounding box center [351, 166] width 133 height 24
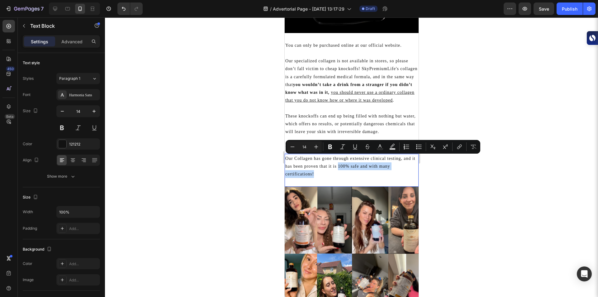
drag, startPoint x: 342, startPoint y: 157, endPoint x: 334, endPoint y: 169, distance: 14.6
click at [334, 169] on p "Our Collagen has gone through extensive clinical testing, and it has been prove…" at bounding box center [351, 166] width 133 height 24
click at [331, 149] on icon "Editor contextual toolbar" at bounding box center [330, 147] width 6 height 6
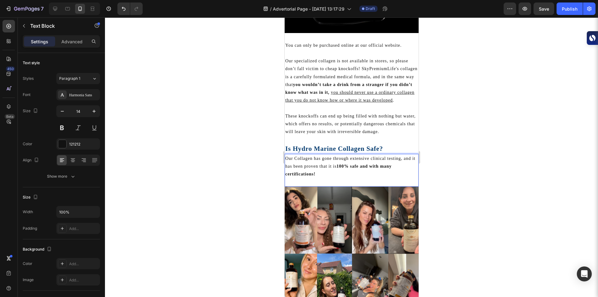
click at [247, 183] on div at bounding box center [351, 156] width 493 height 279
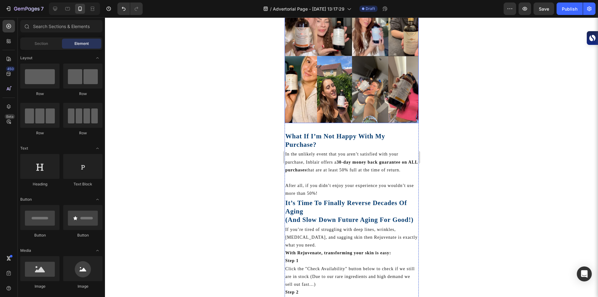
scroll to position [1778, 0]
click at [312, 214] on h2 "It’s Time To Finally Reverse Decades Of Aging (And Slow Down Future Aging For G…" at bounding box center [351, 211] width 134 height 27
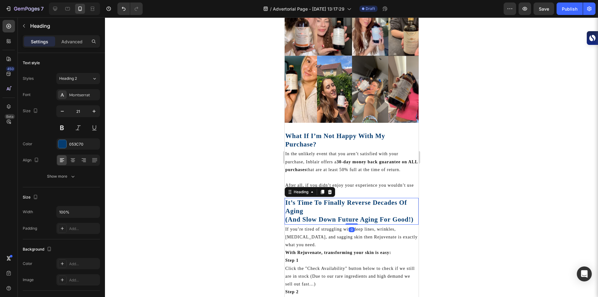
click at [312, 214] on h2 "It’s Time To Finally Reverse Decades Of Aging (And Slow Down Future Aging For G…" at bounding box center [351, 211] width 134 height 27
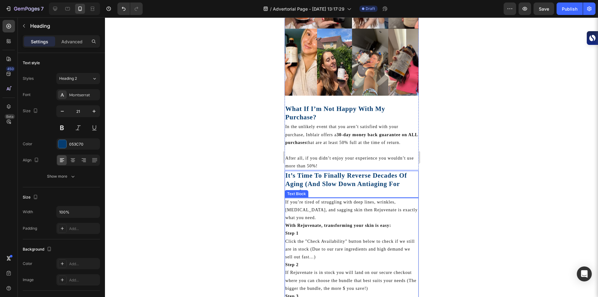
scroll to position [1805, 0]
click at [480, 231] on div at bounding box center [351, 156] width 493 height 279
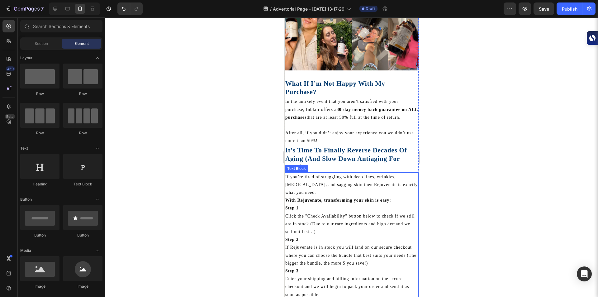
scroll to position [1833, 0]
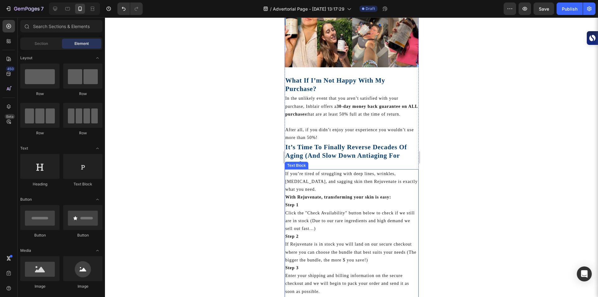
click at [312, 240] on p "If Rejuvenate is in stock you will land on our secure checkout where you can ch…" at bounding box center [351, 252] width 133 height 24
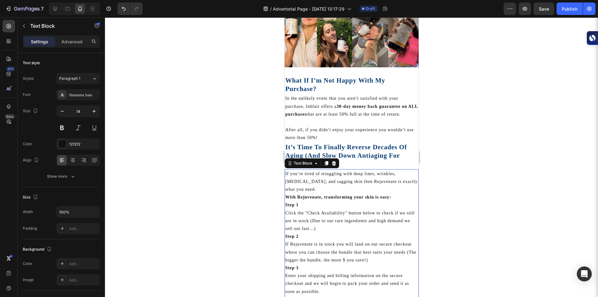
click at [312, 240] on p "If Rejuvenate is in stock you will land on our secure checkout where you can ch…" at bounding box center [351, 252] width 133 height 24
click at [320, 195] on strong "With Rejuvenate, transforming your skin is easy:" at bounding box center [338, 197] width 106 height 5
click at [370, 170] on p "If you’re tired of struggling with deep lines, wrinkles, [MEDICAL_DATA], and sa…" at bounding box center [351, 182] width 133 height 24
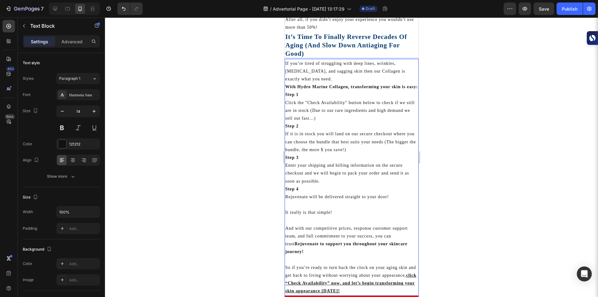
scroll to position [1943, 0]
click at [305, 192] on p "Rejuvenate will be delivered straight to your door!" at bounding box center [351, 196] width 133 height 8
click at [297, 192] on p "Rejuvenate will be delivered straight to your door!" at bounding box center [351, 196] width 133 height 8
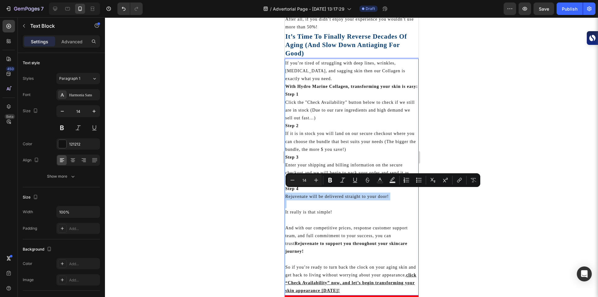
click at [297, 192] on p "Rejuvenate will be delivered straight to your door!" at bounding box center [351, 196] width 133 height 8
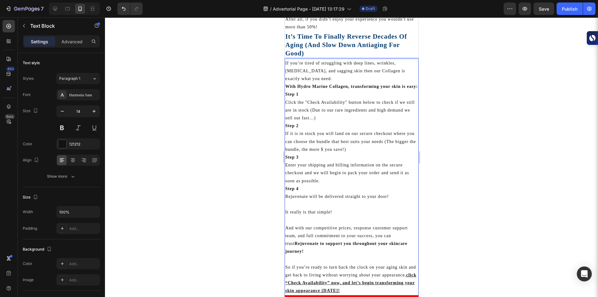
click at [297, 192] on p "Rejuvenate will be delivered straight to your door!" at bounding box center [351, 196] width 133 height 8
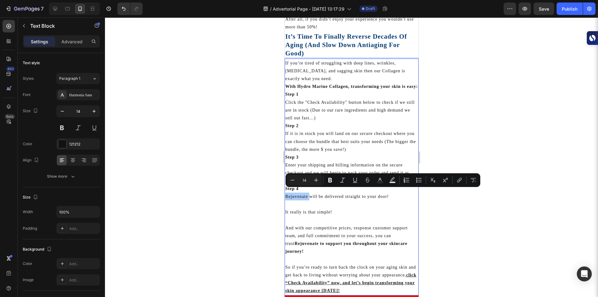
click at [249, 188] on div at bounding box center [351, 156] width 493 height 279
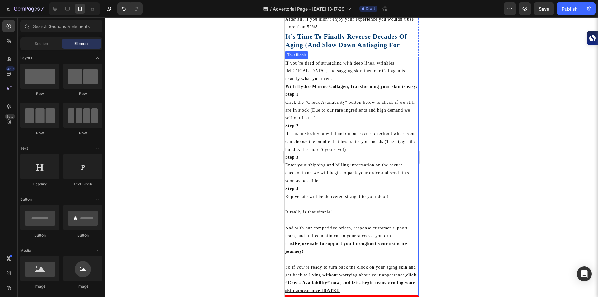
click at [289, 192] on p "Rejuvenate will be delivered straight to your door!" at bounding box center [351, 196] width 133 height 8
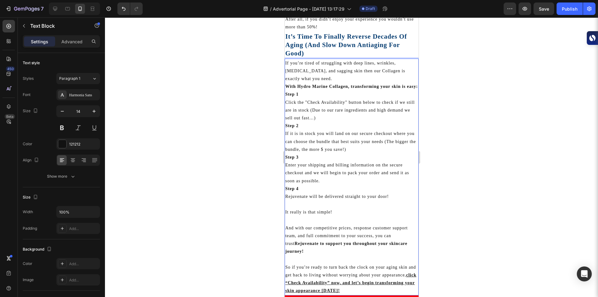
click at [289, 192] on p "Rejuvenate will be delivered straight to your door!" at bounding box center [351, 196] width 133 height 8
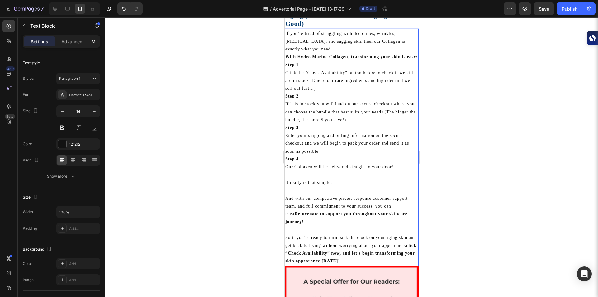
scroll to position [1974, 0]
click at [310, 211] on strong "Rejuvenate to support you throughout your skincare journey!" at bounding box center [346, 217] width 122 height 12
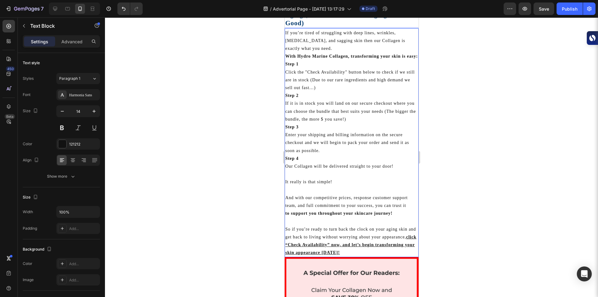
click at [246, 221] on div at bounding box center [351, 156] width 493 height 279
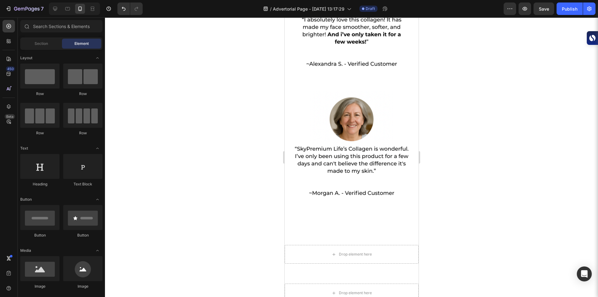
scroll to position [2553, 0]
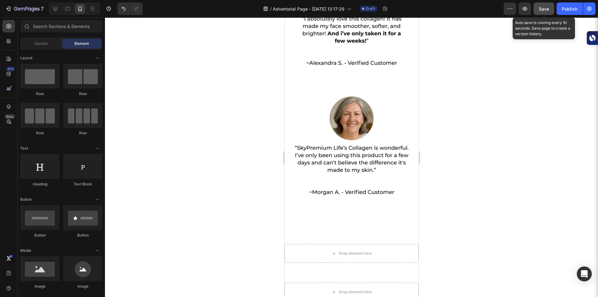
click at [548, 9] on span "Save" at bounding box center [544, 8] width 10 height 5
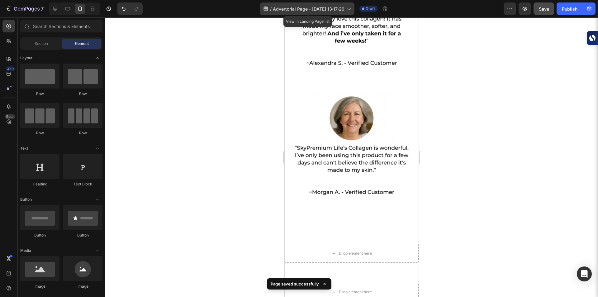
click at [353, 9] on div "/ Advertorial Page - [DATE] 13:17:29" at bounding box center [307, 8] width 94 height 12
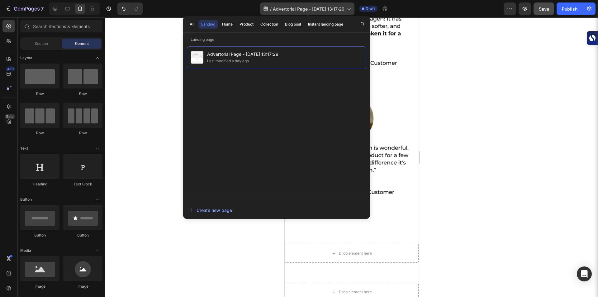
click at [353, 9] on div "/ Advertorial Page - [DATE] 13:17:29" at bounding box center [307, 8] width 94 height 12
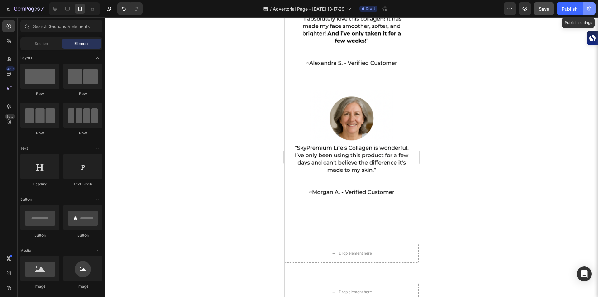
click at [588, 11] on icon "button" at bounding box center [589, 9] width 6 height 6
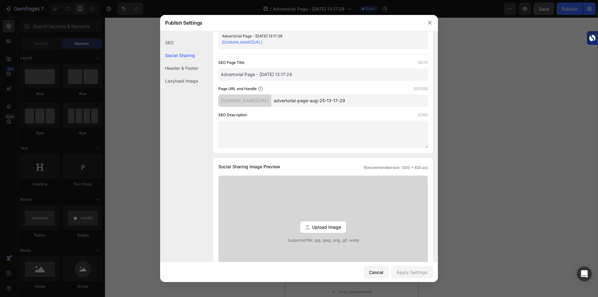
scroll to position [0, 0]
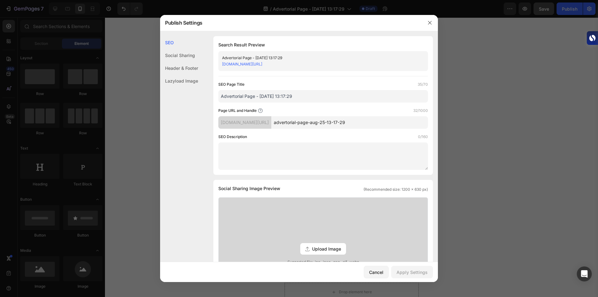
click at [304, 99] on input "Advertorial Page - [DATE] 13:17:29" at bounding box center [323, 96] width 210 height 12
click at [440, 39] on div at bounding box center [299, 148] width 598 height 297
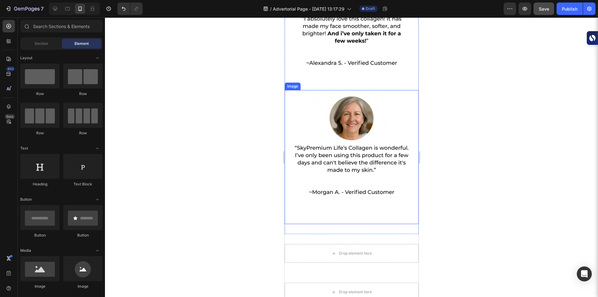
click at [318, 146] on img at bounding box center [351, 157] width 134 height 134
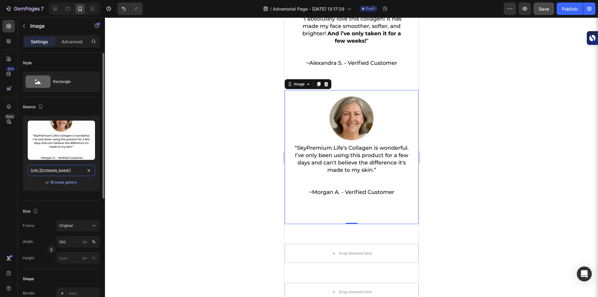
click at [73, 170] on input "[URL][DOMAIN_NAME]" at bounding box center [61, 170] width 67 height 11
click at [141, 177] on div at bounding box center [351, 156] width 493 height 279
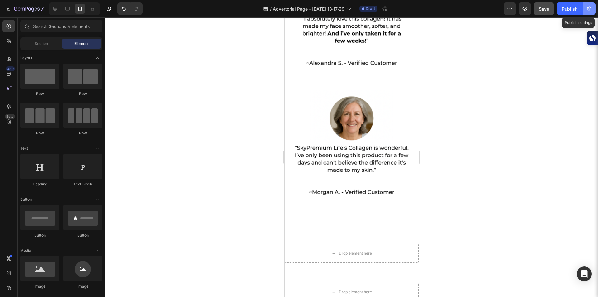
click at [586, 14] on button "button" at bounding box center [589, 8] width 12 height 12
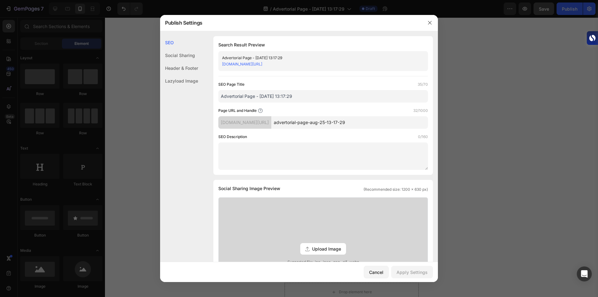
click at [305, 102] on input "Advertorial Page - [DATE] 13:17:29" at bounding box center [323, 96] width 210 height 12
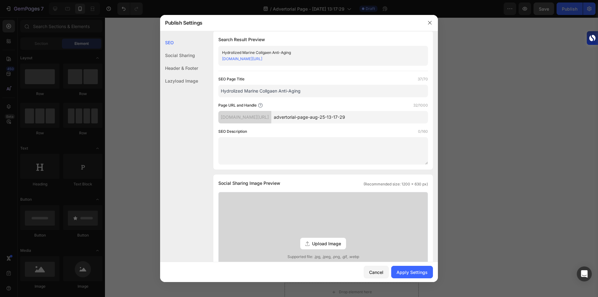
scroll to position [6, 0]
type input "Hydrolized Marine Collgaen Anti-Aging"
click at [372, 113] on input "advertorial-page-aug-25-13-17-29" at bounding box center [349, 117] width 157 height 12
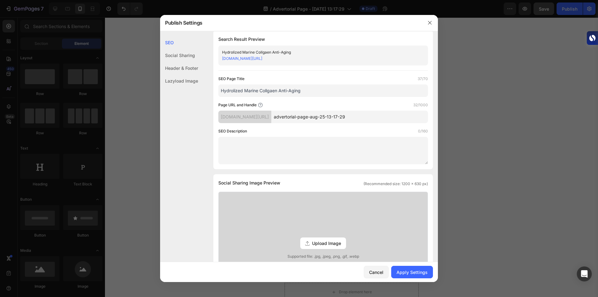
click at [372, 113] on input "advertorial-page-aug-25-13-17-29" at bounding box center [349, 117] width 157 height 12
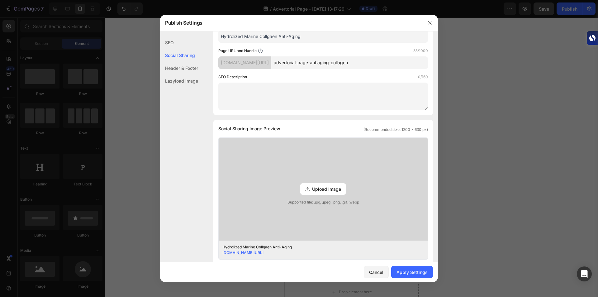
scroll to position [60, 0]
type input "advertorial-page-antiaging-collagen"
click at [324, 190] on span "Upload Image" at bounding box center [326, 188] width 29 height 7
click at [0, 0] on input "Upload Image Supported file: .jpg, .jpeg, .png, .gif, .webp" at bounding box center [0, 0] width 0 height 0
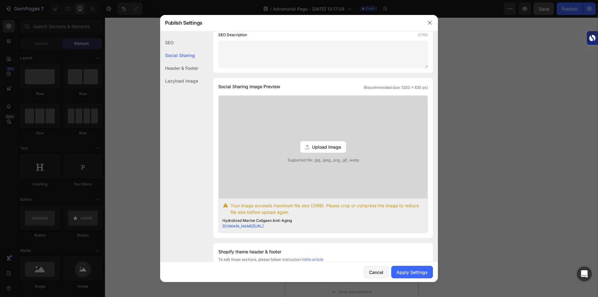
scroll to position [102, 0]
drag, startPoint x: 397, startPoint y: 88, endPoint x: 421, endPoint y: 86, distance: 24.3
click at [421, 86] on span "(Recommended size: 1200 x 630 px)" at bounding box center [395, 87] width 64 height 6
copy span "1200 x 630 px"
click at [335, 145] on span "Upload Image" at bounding box center [326, 146] width 29 height 7
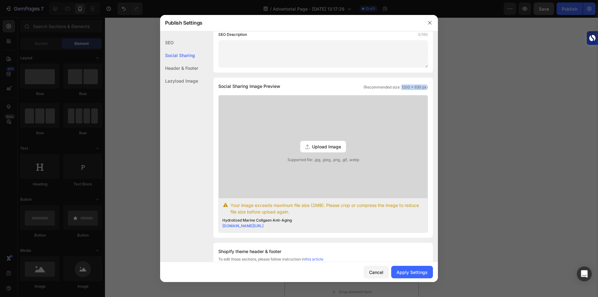
click at [0, 0] on input "Upload Image Supported file: .jpg, .jpeg, .png, .gif, .webp" at bounding box center [0, 0] width 0 height 0
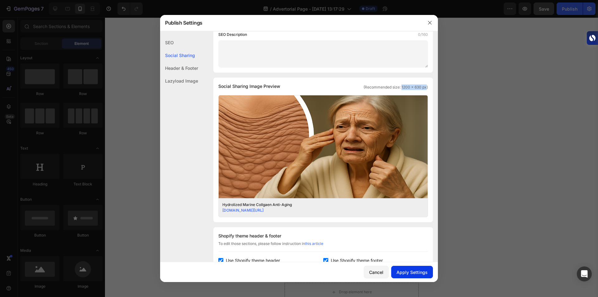
click at [398, 269] on div "Apply Settings" at bounding box center [411, 272] width 31 height 7
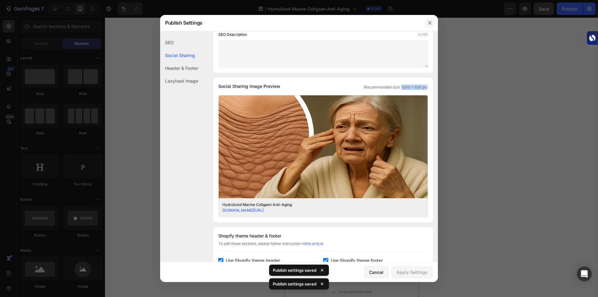
click at [428, 20] on button "button" at bounding box center [430, 23] width 10 height 10
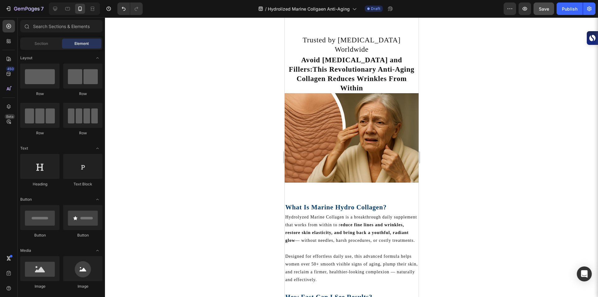
scroll to position [0, 0]
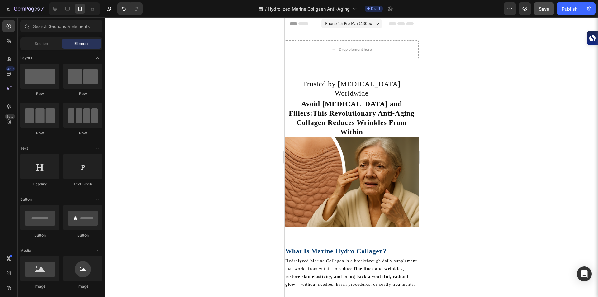
drag, startPoint x: 416, startPoint y: 87, endPoint x: 707, endPoint y: 45, distance: 294.1
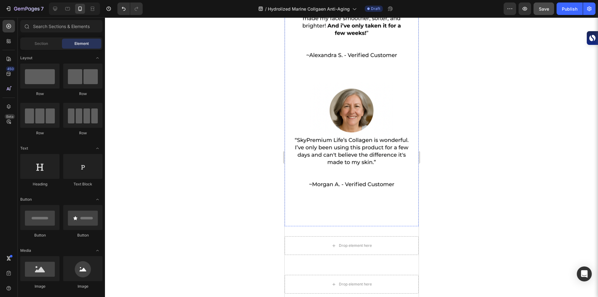
scroll to position [2561, 0]
click at [374, 146] on img at bounding box center [351, 150] width 134 height 134
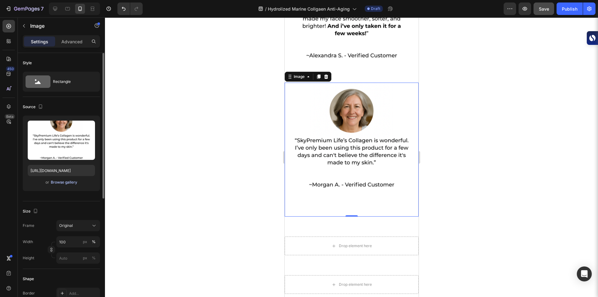
click at [58, 181] on div "Browse gallery" at bounding box center [64, 182] width 26 height 6
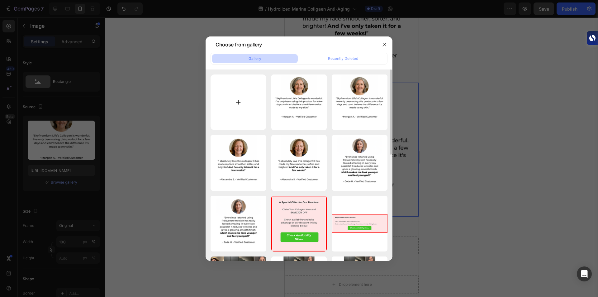
click at [242, 111] on input "file" at bounding box center [239, 102] width 56 height 56
type input "C:\fakepath\A Special Offer for Our Readers (5).png"
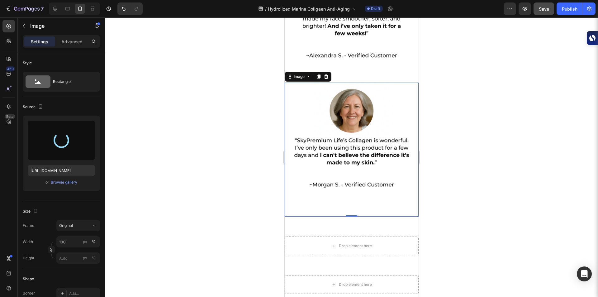
type input "[URL][DOMAIN_NAME]"
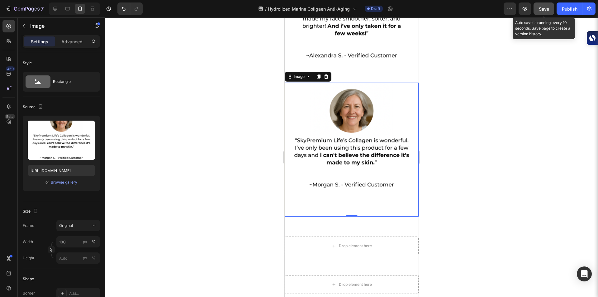
click at [539, 12] on div "Save" at bounding box center [544, 9] width 10 height 7
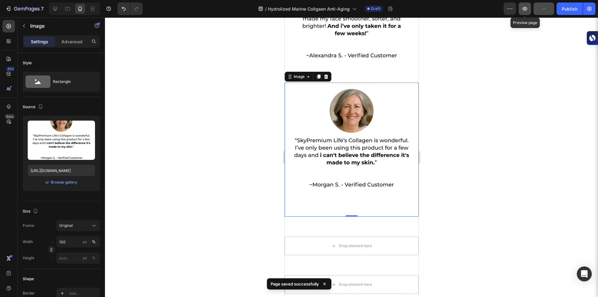
click at [527, 10] on icon "button" at bounding box center [525, 9] width 5 height 4
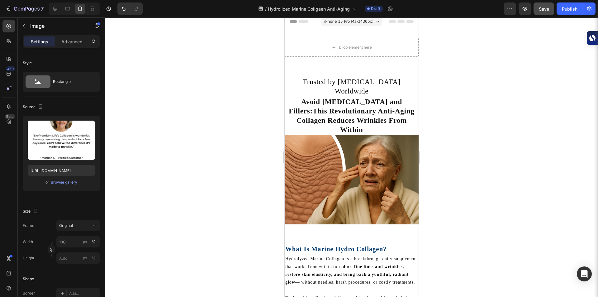
scroll to position [0, 0]
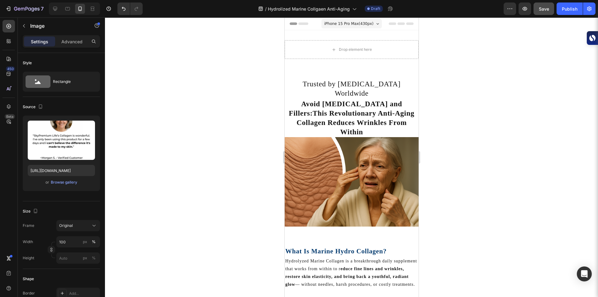
click at [358, 176] on img at bounding box center [351, 181] width 134 height 89
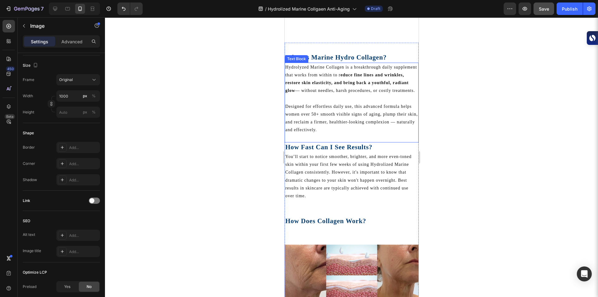
scroll to position [257, 0]
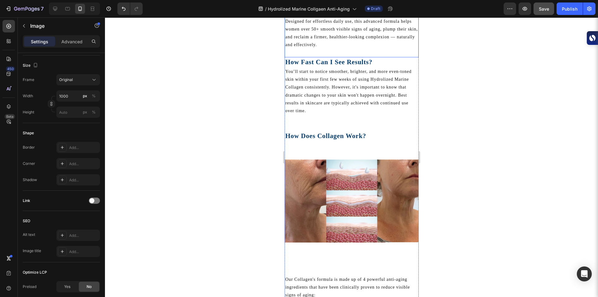
click at [342, 183] on img at bounding box center [351, 208] width 134 height 134
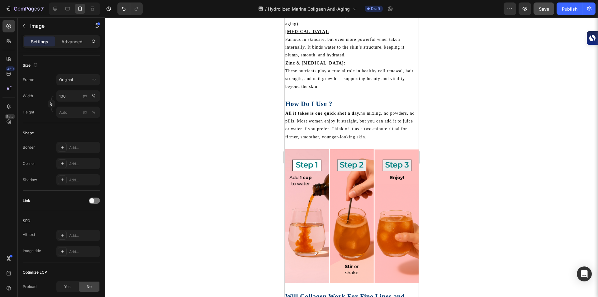
click at [342, 183] on img at bounding box center [351, 216] width 134 height 134
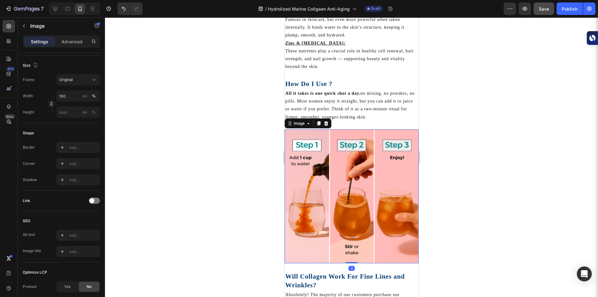
scroll to position [636, 0]
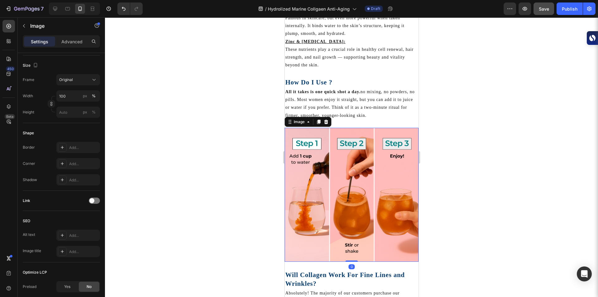
click at [342, 183] on img at bounding box center [351, 195] width 134 height 134
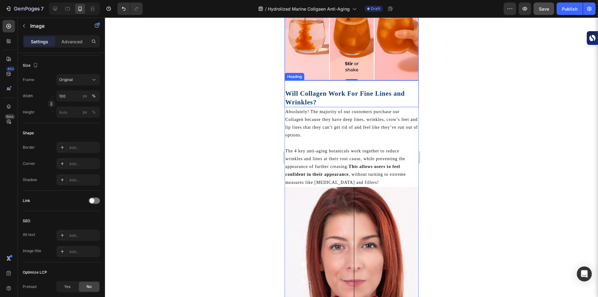
scroll to position [838, 0]
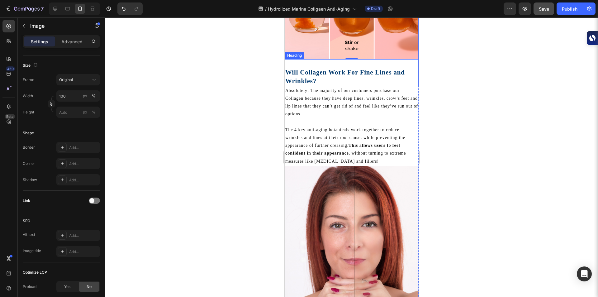
click at [342, 180] on img at bounding box center [351, 233] width 134 height 134
click at [69, 40] on p "Advanced" at bounding box center [71, 41] width 21 height 7
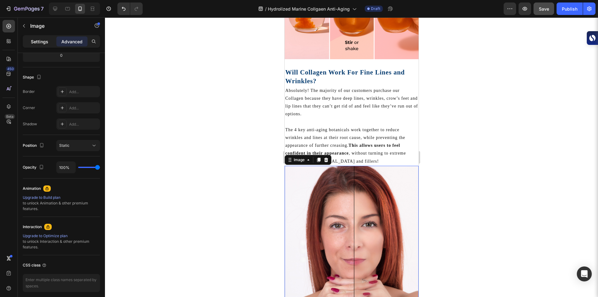
click at [37, 40] on p "Settings" at bounding box center [39, 41] width 17 height 7
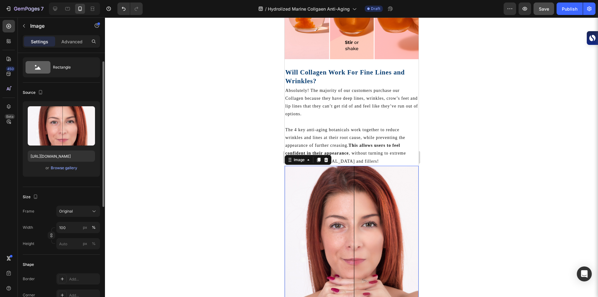
scroll to position [0, 0]
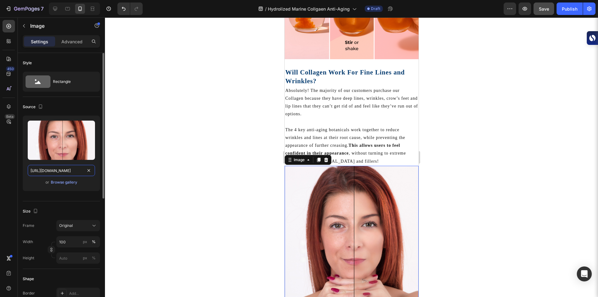
click at [50, 173] on input "[URL][DOMAIN_NAME]" at bounding box center [61, 170] width 67 height 11
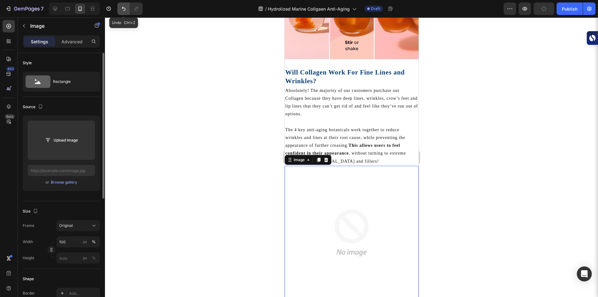
click at [120, 10] on button "Undo/Redo" at bounding box center [123, 8] width 12 height 12
type input "[URL][DOMAIN_NAME]"
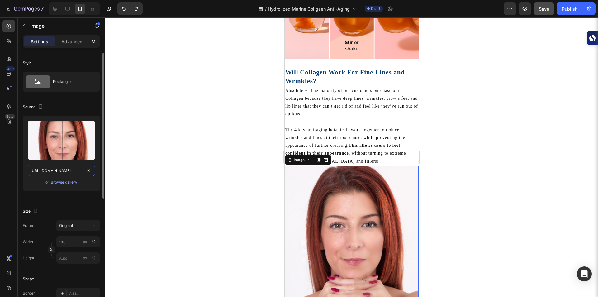
click at [50, 172] on input "[URL][DOMAIN_NAME]" at bounding box center [61, 170] width 67 height 11
click at [54, 79] on div "Rectangle" at bounding box center [72, 81] width 38 height 14
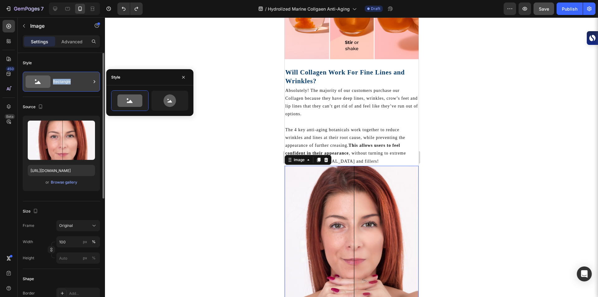
click at [54, 79] on div "Rectangle" at bounding box center [72, 81] width 38 height 14
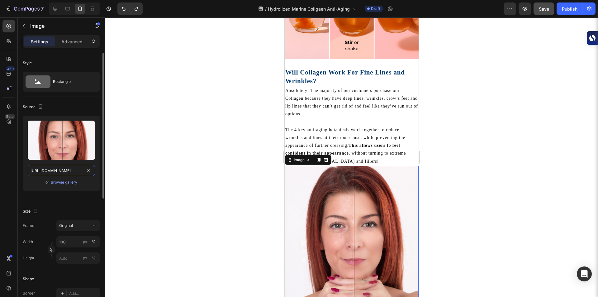
click at [42, 170] on input "[URL][DOMAIN_NAME]" at bounding box center [61, 170] width 67 height 11
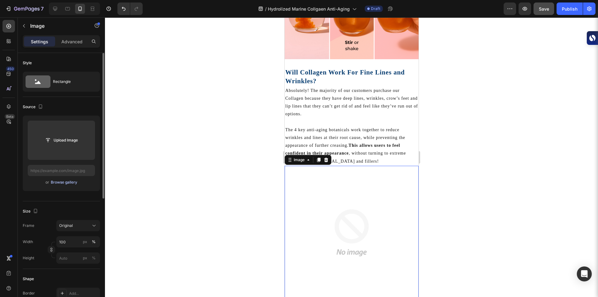
click at [69, 179] on div "Browse gallery" at bounding box center [64, 182] width 26 height 6
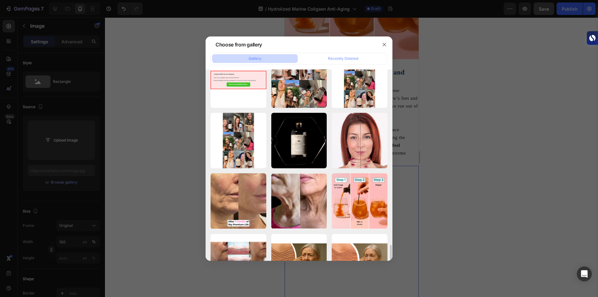
scroll to position [541, 0]
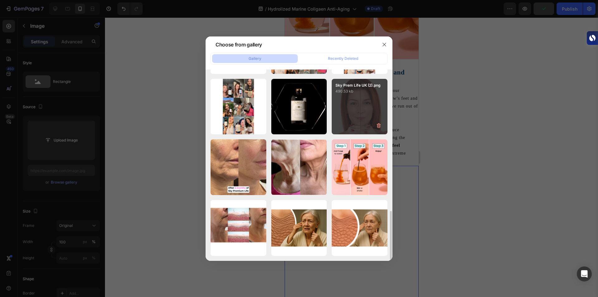
click at [354, 113] on div "Sky Prem Life UK (2).png 490.53 kb" at bounding box center [360, 107] width 56 height 56
type input "[URL][DOMAIN_NAME]"
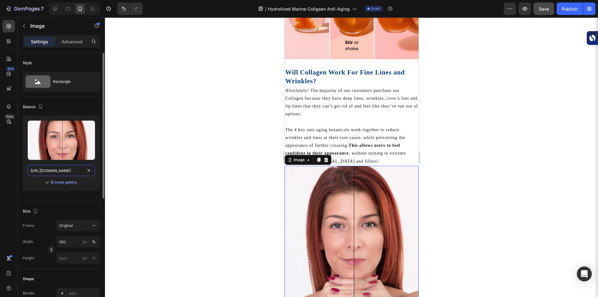
click at [82, 169] on input "[URL][DOMAIN_NAME]" at bounding box center [61, 170] width 67 height 11
click at [72, 169] on input "[URL][DOMAIN_NAME]" at bounding box center [61, 170] width 67 height 11
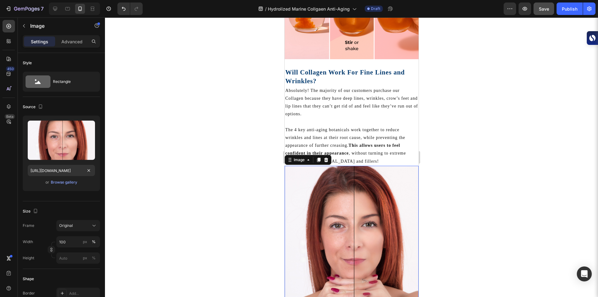
scroll to position [0, 0]
click at [529, 49] on div at bounding box center [351, 156] width 493 height 279
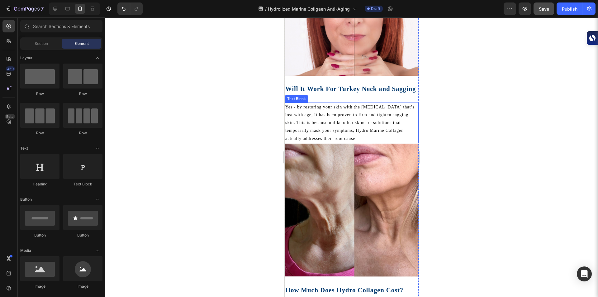
scroll to position [1067, 0]
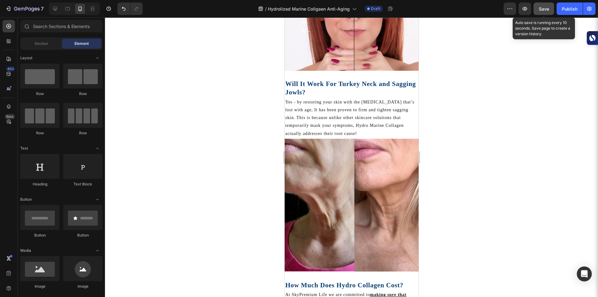
click at [549, 7] on span "Save" at bounding box center [544, 8] width 10 height 5
